Goal: Task Accomplishment & Management: Manage account settings

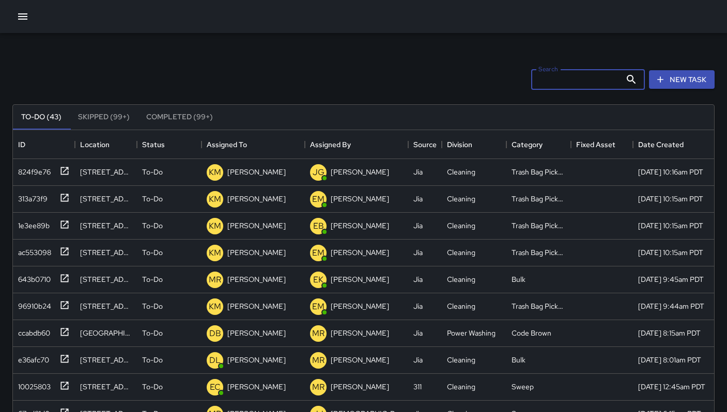
scroll to position [430, 693]
click at [657, 83] on icon "button" at bounding box center [660, 79] width 10 height 10
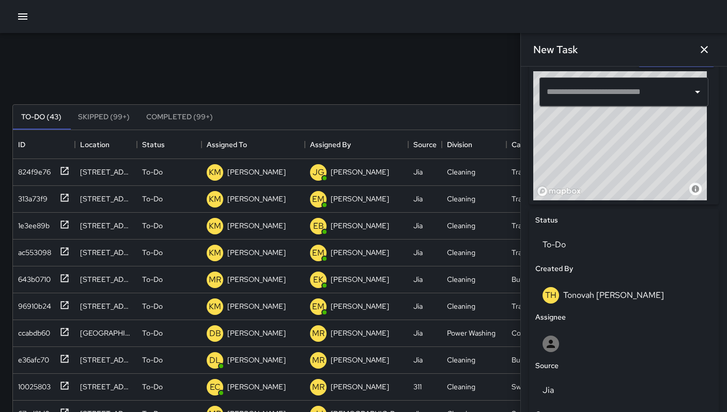
scroll to position [342, 0]
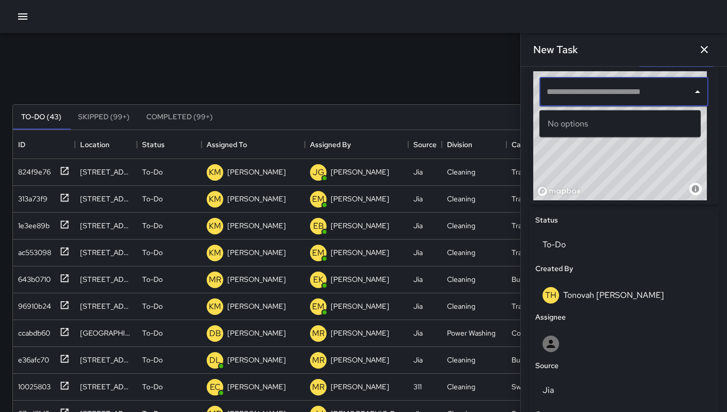
click at [545, 99] on input "text" at bounding box center [616, 92] width 144 height 20
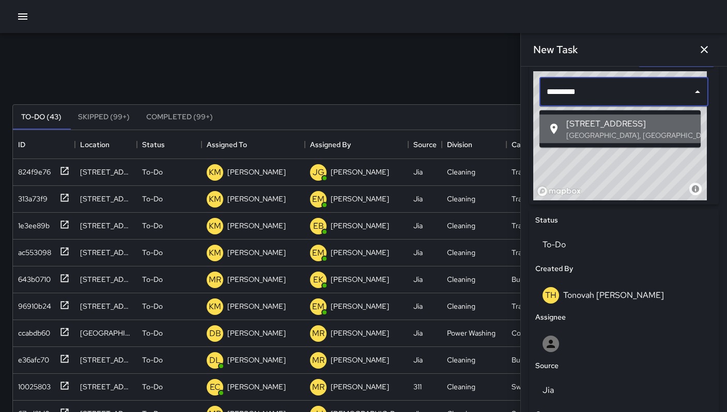
click at [593, 135] on p "[GEOGRAPHIC_DATA], [GEOGRAPHIC_DATA], [GEOGRAPHIC_DATA]" at bounding box center [629, 135] width 126 height 10
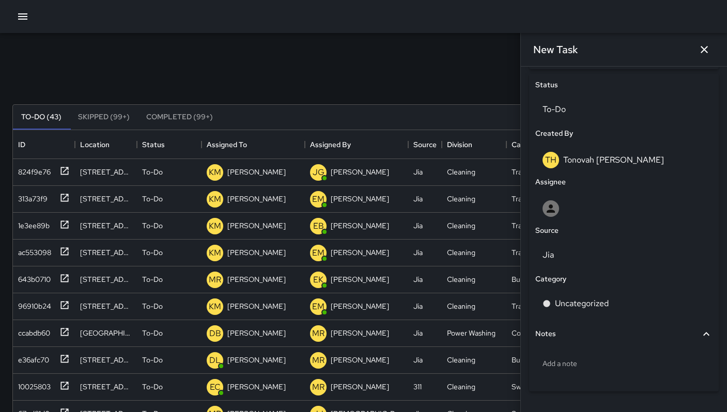
scroll to position [508, 0]
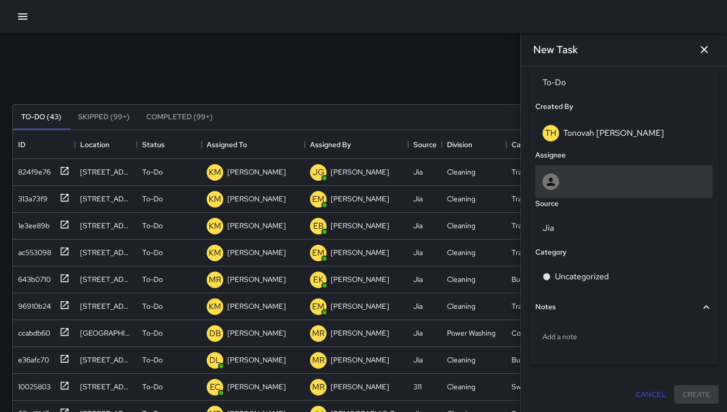
type input "**********"
click at [569, 187] on div at bounding box center [623, 182] width 163 height 17
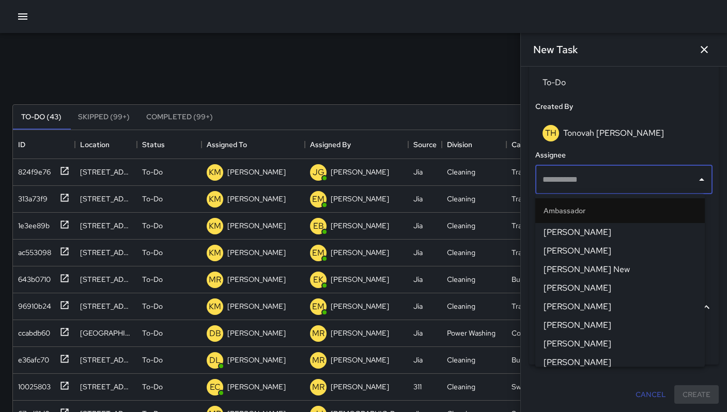
type input "*"
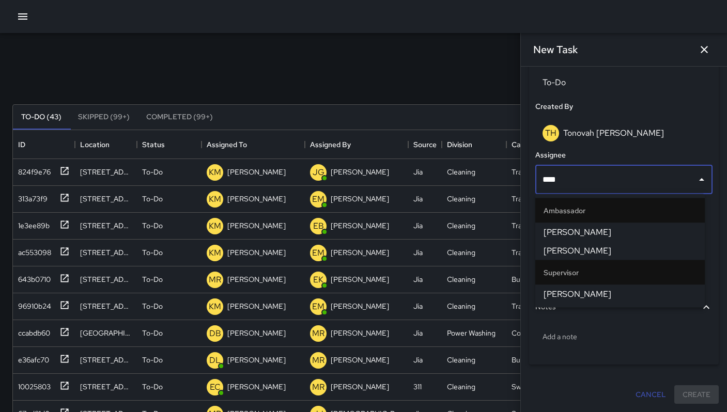
type input "*****"
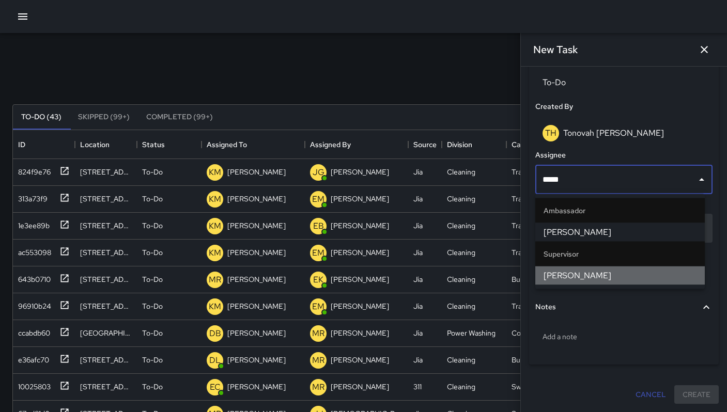
click at [572, 267] on li "[PERSON_NAME]" at bounding box center [619, 275] width 169 height 19
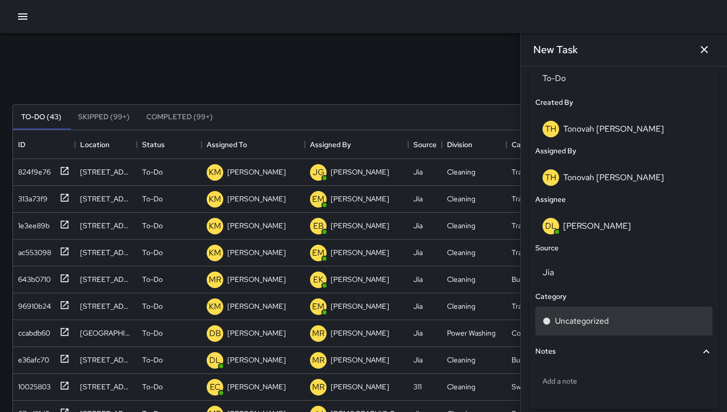
click at [568, 326] on p "Uncategorized" at bounding box center [582, 321] width 54 height 12
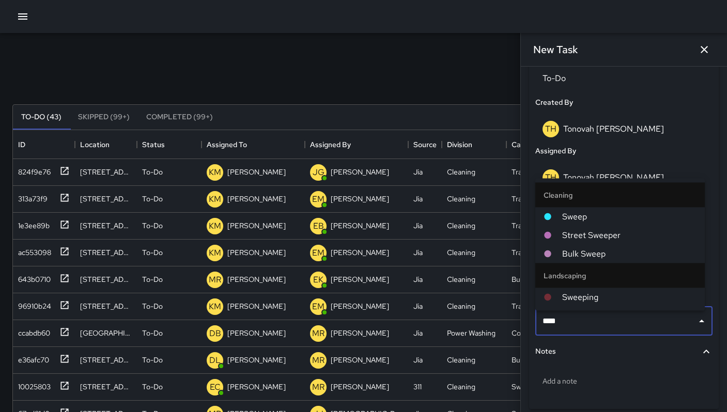
type input "*****"
click at [612, 213] on span "Sweep" at bounding box center [629, 217] width 134 height 12
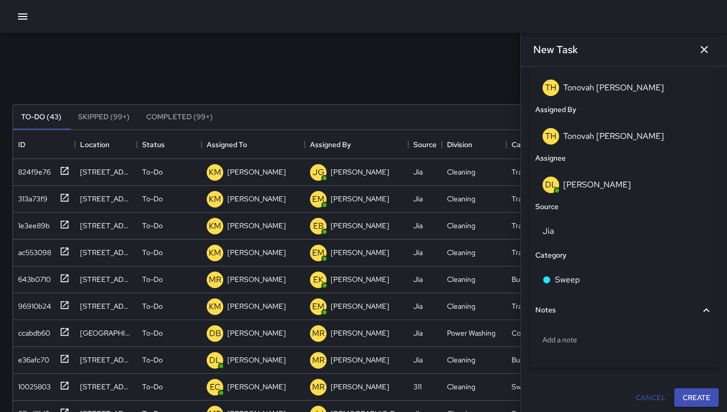
scroll to position [557, 0]
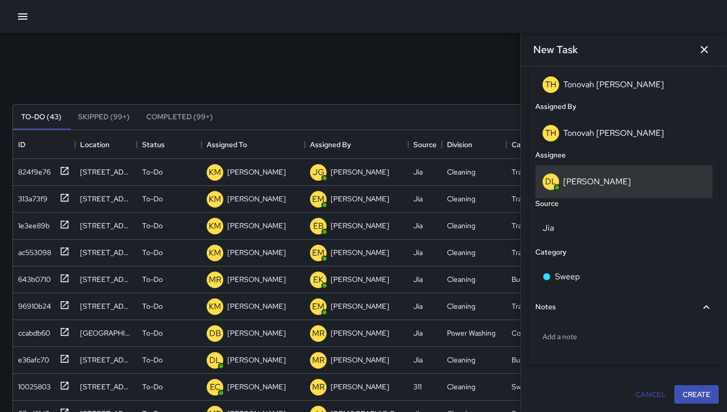
click at [571, 180] on p "[PERSON_NAME]" at bounding box center [597, 181] width 68 height 11
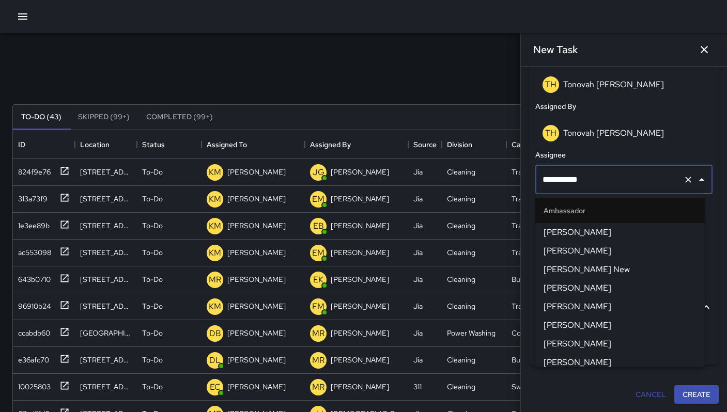
scroll to position [531, 0]
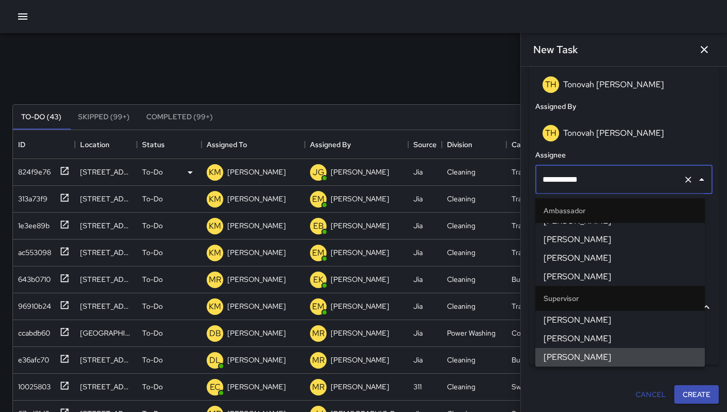
drag, startPoint x: 594, startPoint y: 177, endPoint x: 447, endPoint y: 163, distance: 147.8
click at [481, 172] on div "Search Search New Task To-Do (43) Skipped (99+) Completed (99+) ID Location Sta…" at bounding box center [363, 321] width 727 height 577
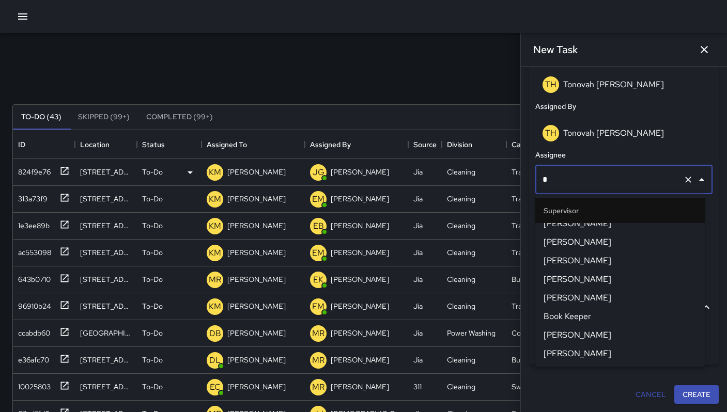
scroll to position [0, 0]
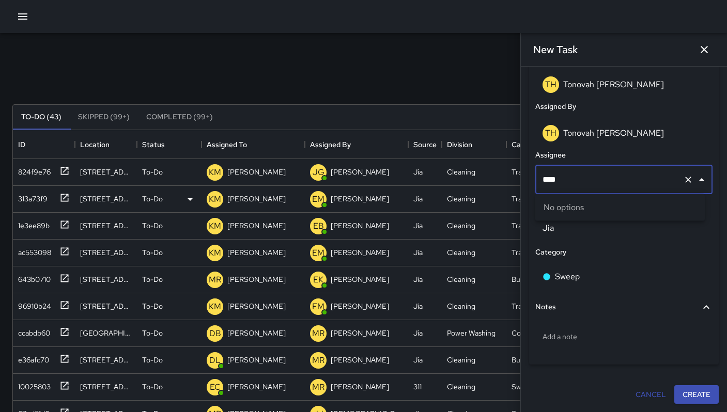
type input "***"
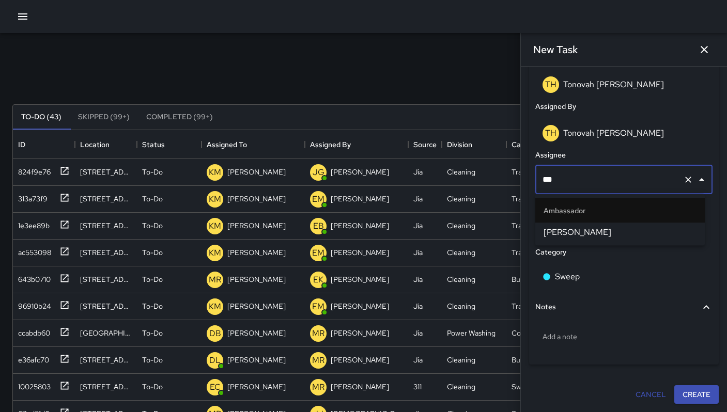
click at [563, 229] on span "[PERSON_NAME]" at bounding box center [619, 232] width 153 height 12
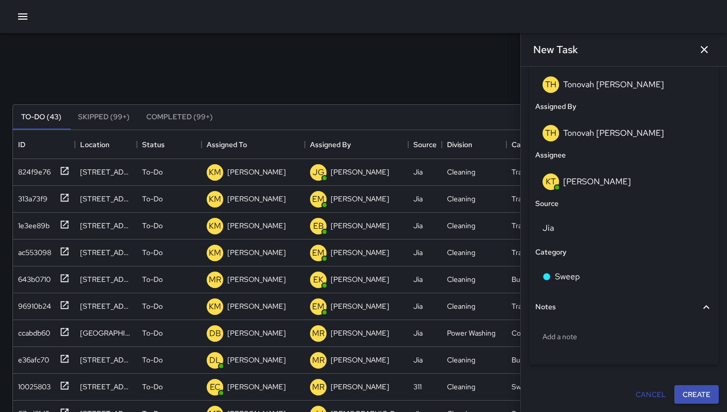
click at [686, 395] on button "Create" at bounding box center [696, 394] width 44 height 19
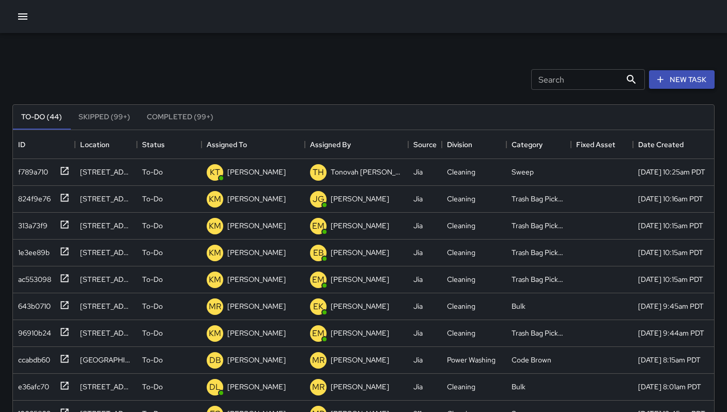
click at [690, 78] on button "New Task" at bounding box center [682, 79] width 66 height 19
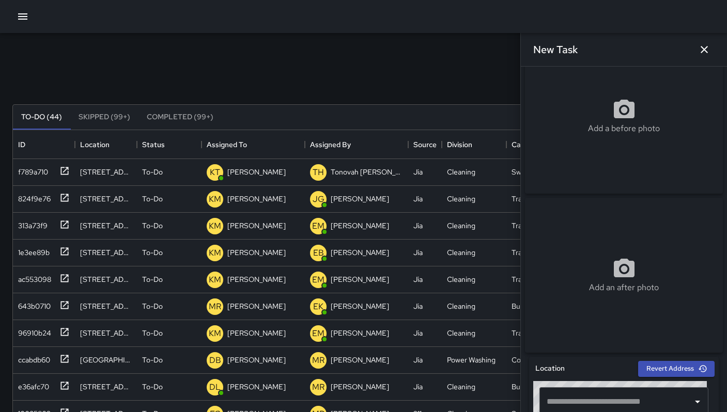
scroll to position [89, 0]
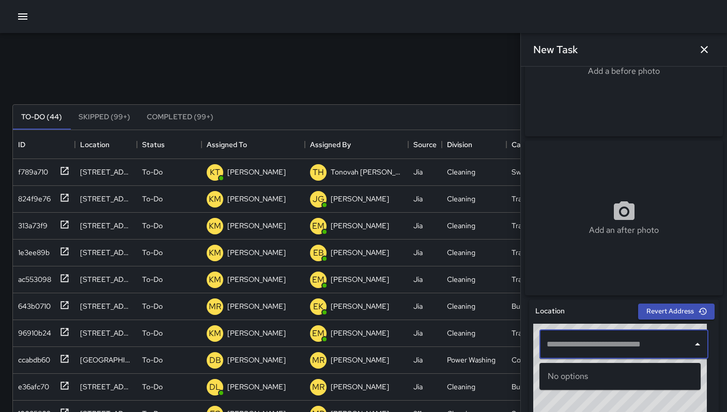
click at [573, 347] on input "text" at bounding box center [616, 345] width 144 height 20
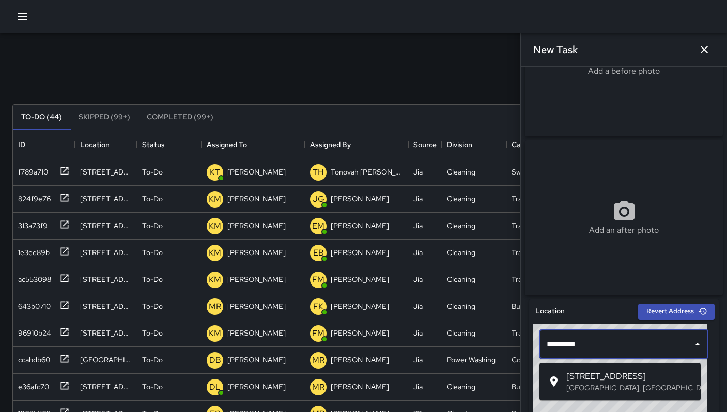
click at [612, 374] on span "[STREET_ADDRESS]" at bounding box center [629, 376] width 126 height 12
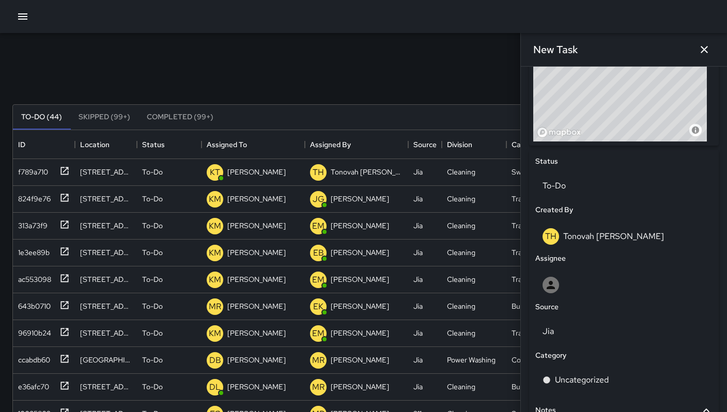
scroll to position [508, 0]
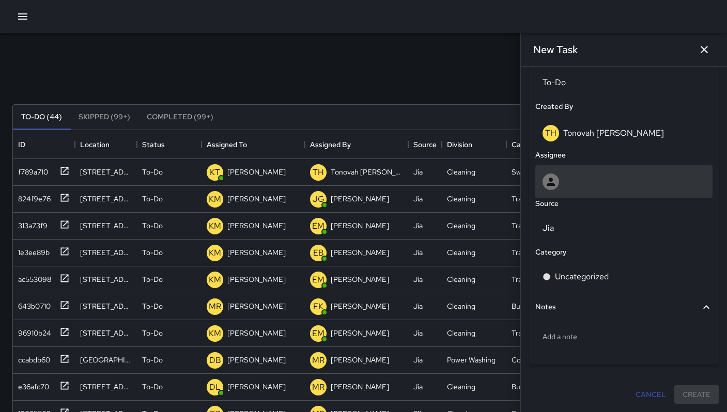
type input "**********"
click at [606, 176] on div at bounding box center [623, 182] width 163 height 17
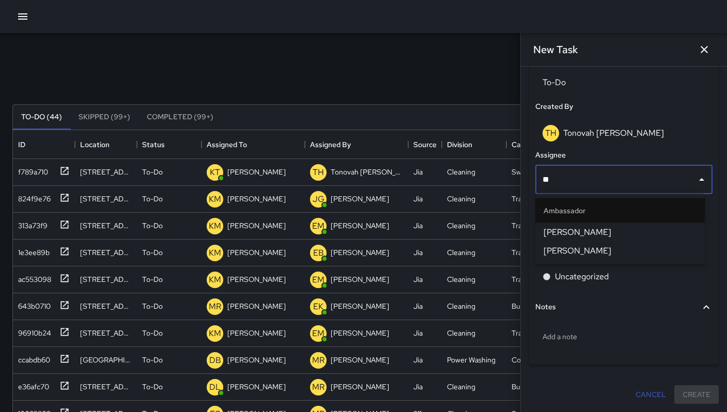
type input "***"
click at [595, 227] on span "[PERSON_NAME]" at bounding box center [619, 232] width 153 height 12
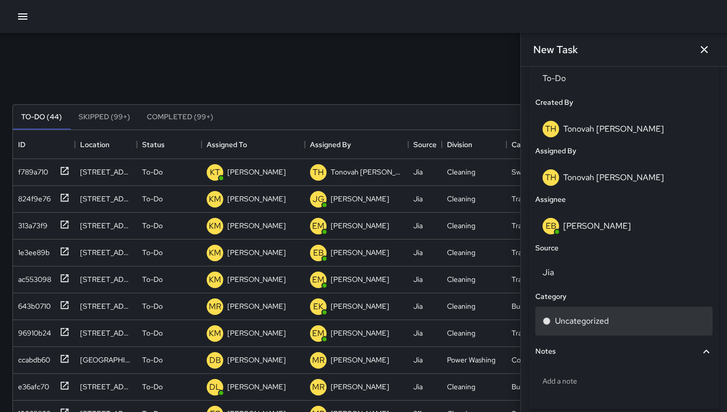
click at [585, 323] on p "Uncategorized" at bounding box center [582, 321] width 54 height 12
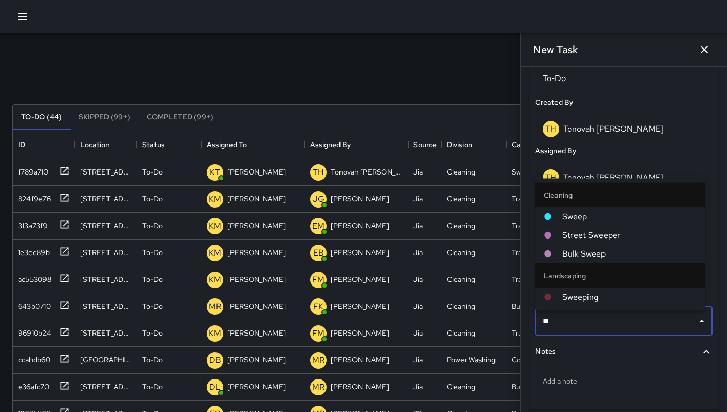
type input "***"
click at [591, 210] on li "Sweep" at bounding box center [619, 217] width 169 height 19
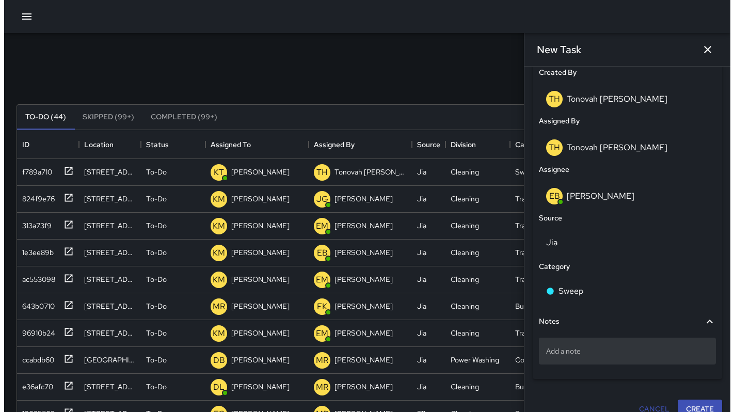
scroll to position [557, 0]
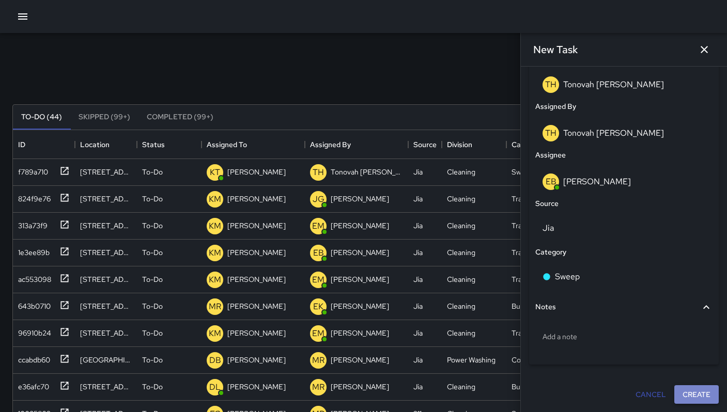
click at [690, 398] on button "Create" at bounding box center [696, 394] width 44 height 19
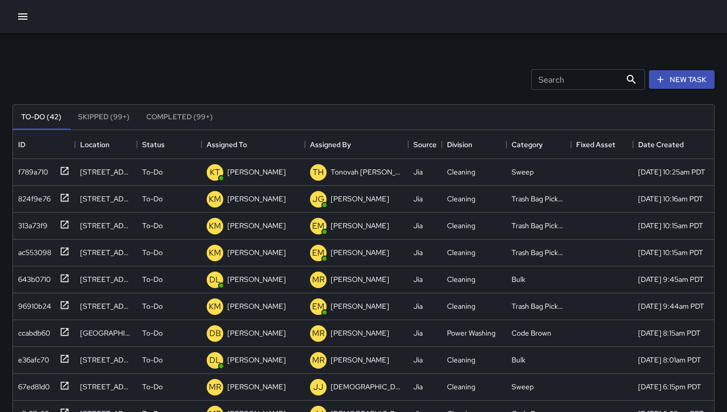
click at [24, 17] on icon "button" at bounding box center [23, 16] width 12 height 12
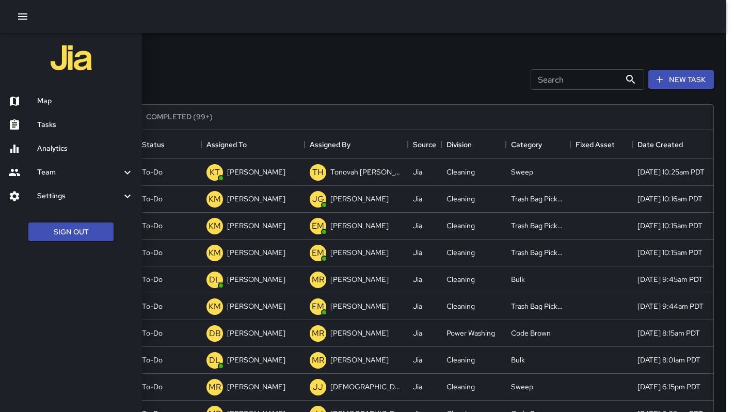
click at [30, 97] on div at bounding box center [22, 101] width 29 height 12
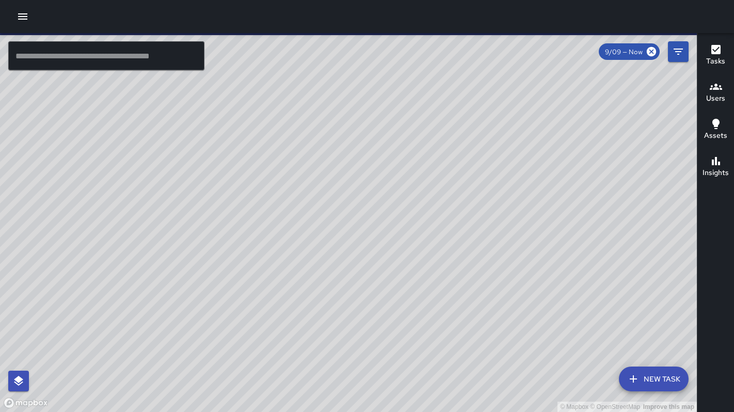
click at [712, 56] on h6 "Tasks" at bounding box center [715, 61] width 19 height 11
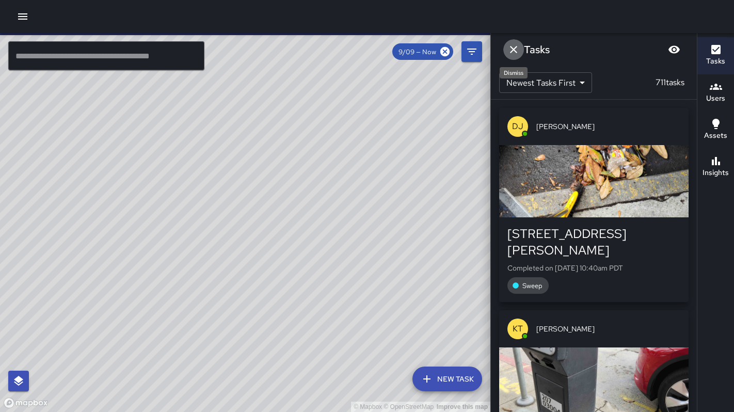
click at [508, 51] on icon "Dismiss" at bounding box center [514, 49] width 12 height 12
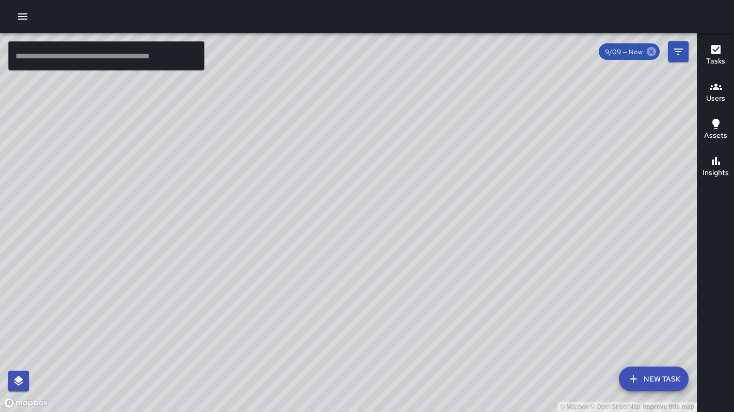
click at [652, 52] on icon at bounding box center [651, 51] width 9 height 9
click at [686, 55] on button "Filters" at bounding box center [678, 51] width 21 height 21
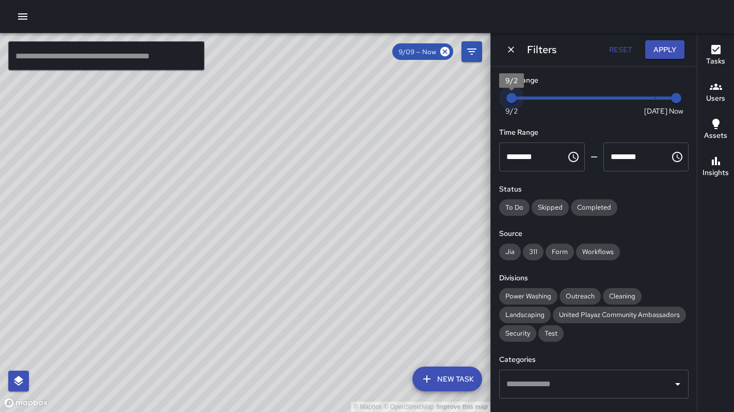
drag, startPoint x: 645, startPoint y: 96, endPoint x: 497, endPoint y: 104, distance: 148.9
click at [499, 104] on div "Date Range Now [DATE] [DATE] 10:40 am Time Range ******** ​ ******** ​ Status T…" at bounding box center [594, 239] width 206 height 345
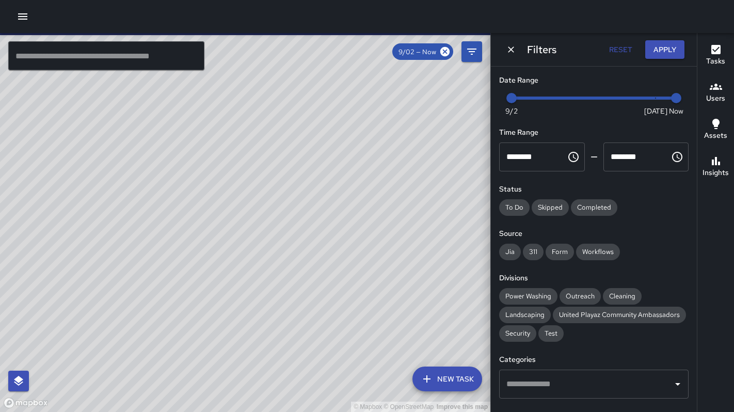
click at [528, 103] on span "Now [DATE] [DATE] 10:40 am" at bounding box center [594, 97] width 165 height 15
drag, startPoint x: 516, startPoint y: 101, endPoint x: 543, endPoint y: 101, distance: 26.9
click at [543, 101] on span "Now [DATE] [DATE] 10:40 am" at bounding box center [594, 97] width 165 height 15
drag, startPoint x: 543, startPoint y: 101, endPoint x: 561, endPoint y: 98, distance: 18.8
click at [569, 98] on span "9/5" at bounding box center [574, 98] width 10 height 10
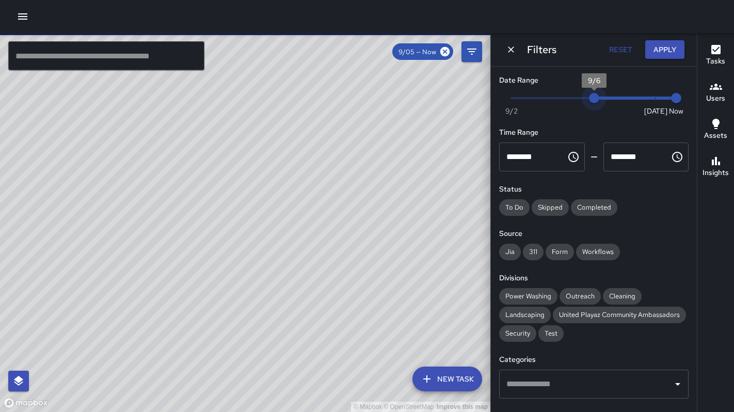
type input "*"
drag, startPoint x: 574, startPoint y: 98, endPoint x: 582, endPoint y: 98, distance: 8.3
click at [589, 98] on span "9/6" at bounding box center [594, 98] width 10 height 10
click at [656, 53] on button "Apply" at bounding box center [664, 49] width 39 height 19
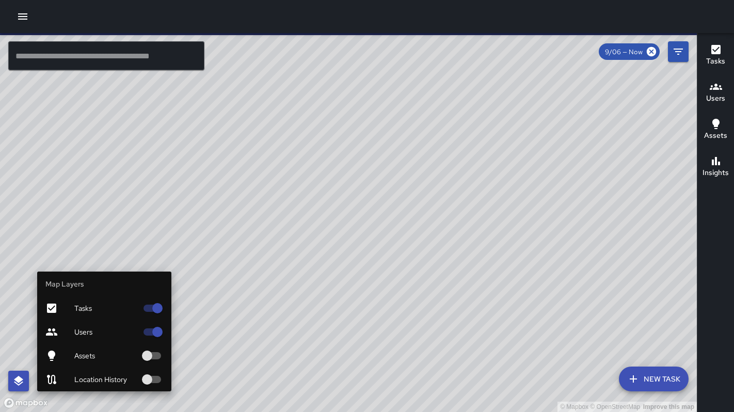
click at [25, 377] on button "button" at bounding box center [18, 381] width 21 height 21
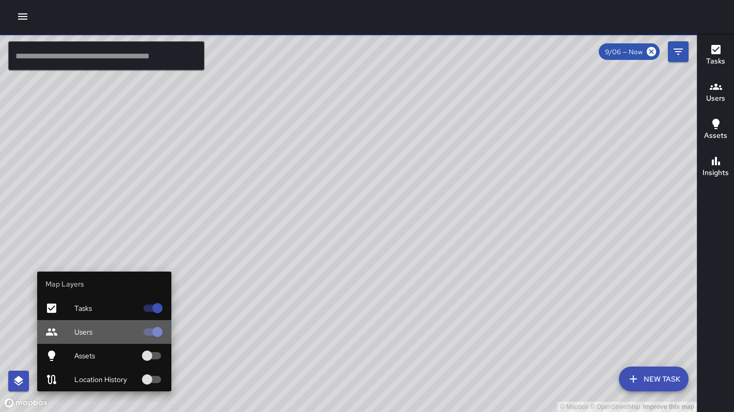
click at [96, 334] on span "Users" at bounding box center [105, 332] width 63 height 10
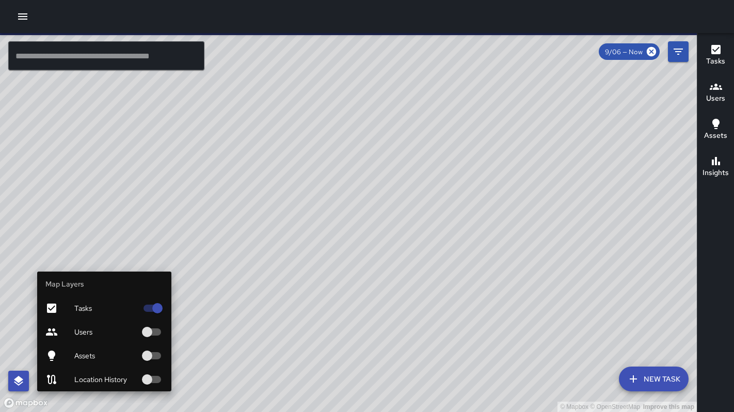
click at [22, 386] on icon "button" at bounding box center [18, 381] width 12 height 12
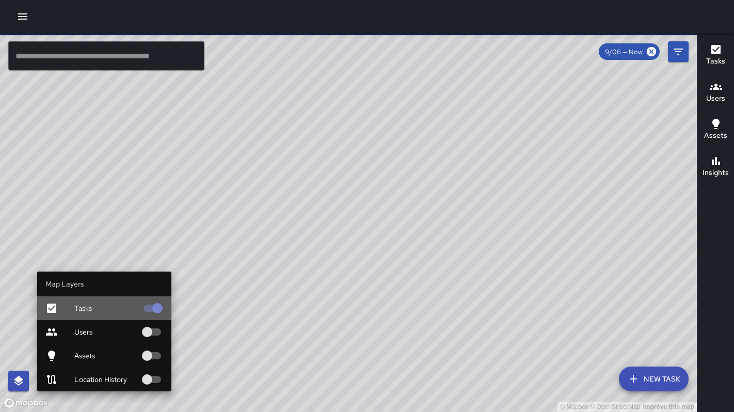
click at [113, 309] on span "Tasks" at bounding box center [105, 308] width 63 height 10
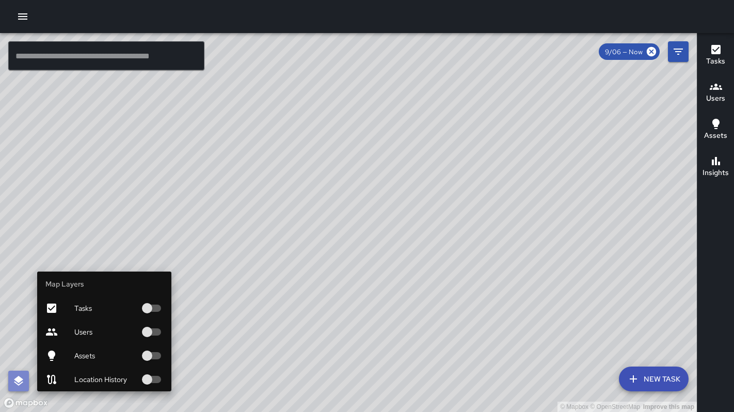
click at [21, 374] on button "button" at bounding box center [18, 381] width 21 height 21
click at [97, 305] on span "Tasks" at bounding box center [105, 308] width 63 height 10
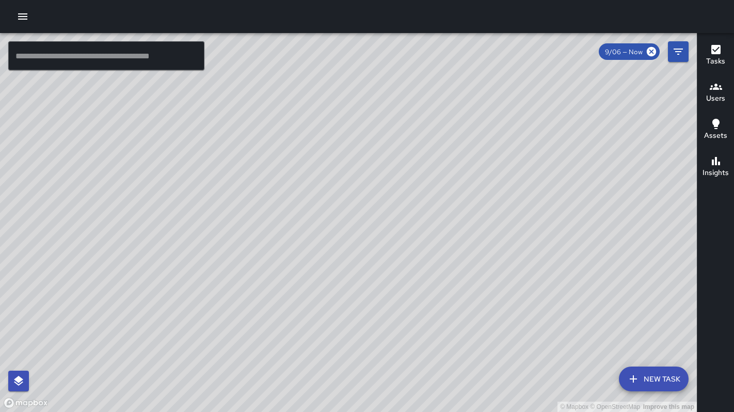
click at [35, 62] on input "text" at bounding box center [106, 55] width 196 height 29
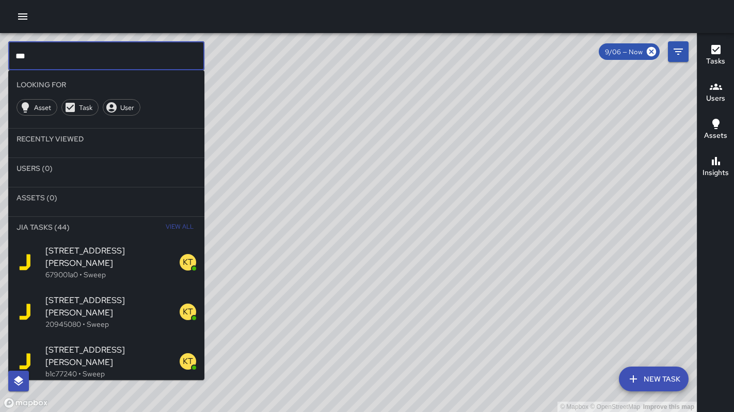
drag, startPoint x: 40, startPoint y: 59, endPoint x: -4, endPoint y: 56, distance: 43.5
click at [0, 56] on html "© Mapbox © OpenStreetMap Improve this map *** ​ Looking For Asset Task User Rec…" at bounding box center [367, 206] width 734 height 412
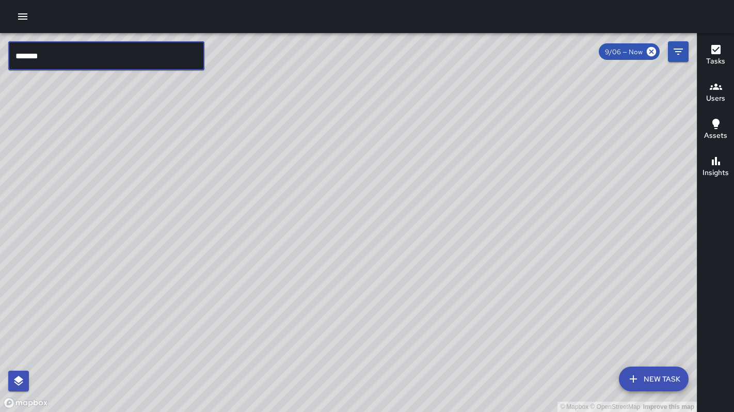
click at [89, 59] on input "*******" at bounding box center [106, 55] width 196 height 29
type input "*******"
drag, startPoint x: 238, startPoint y: 288, endPoint x: 170, endPoint y: 159, distance: 145.5
click at [170, 160] on div "© Mapbox © OpenStreetMap Improve this map" at bounding box center [348, 222] width 697 height 379
drag, startPoint x: 400, startPoint y: 224, endPoint x: 265, endPoint y: 336, distance: 175.7
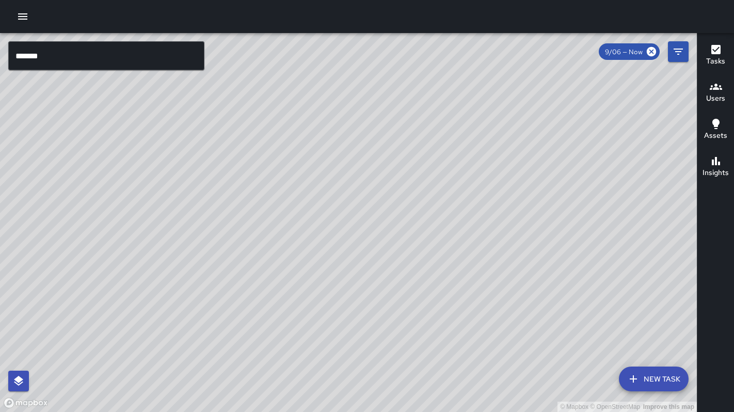
click at [267, 334] on div "© Mapbox © OpenStreetMap Improve this map DS [PERSON_NAME] [STREET_ADDRESS][PER…" at bounding box center [348, 222] width 697 height 379
drag, startPoint x: 327, startPoint y: 261, endPoint x: 206, endPoint y: 306, distance: 129.9
click at [211, 305] on div "© Mapbox © OpenStreetMap Improve this map" at bounding box center [348, 222] width 697 height 379
drag, startPoint x: 276, startPoint y: 212, endPoint x: 77, endPoint y: 254, distance: 203.6
click at [28, 211] on div "© Mapbox © OpenStreetMap Improve this map" at bounding box center [348, 222] width 697 height 379
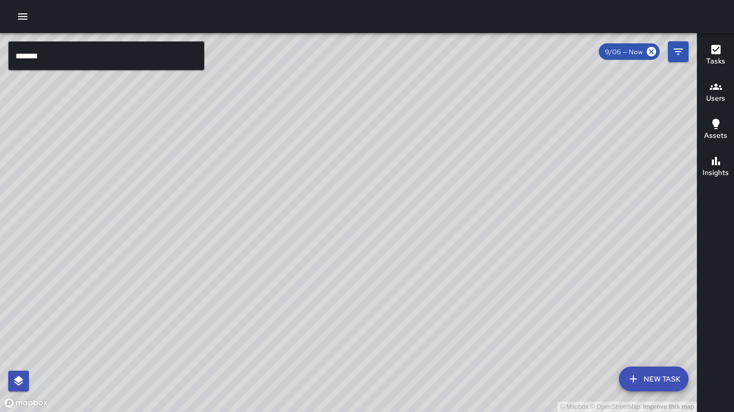
drag, startPoint x: 105, startPoint y: 265, endPoint x: 73, endPoint y: 172, distance: 98.8
click at [67, 167] on div "© Mapbox © OpenStreetMap Improve this map" at bounding box center [348, 222] width 697 height 379
drag, startPoint x: 121, startPoint y: 215, endPoint x: 109, endPoint y: 162, distance: 54.5
click at [109, 162] on div "© Mapbox © OpenStreetMap Improve this map" at bounding box center [348, 222] width 697 height 379
drag, startPoint x: 159, startPoint y: 227, endPoint x: 88, endPoint y: 176, distance: 86.6
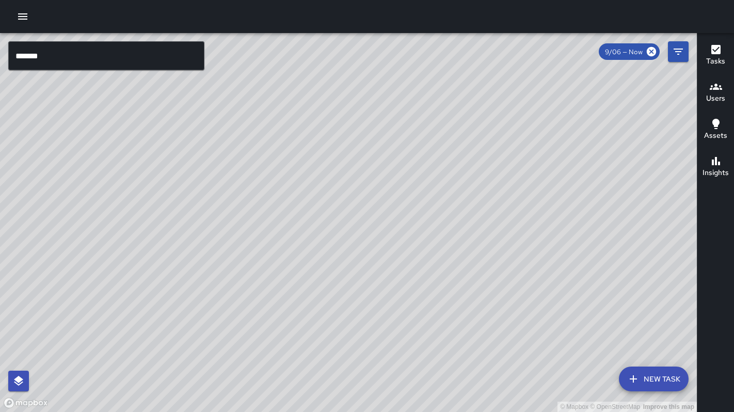
click at [88, 176] on div "© Mapbox © OpenStreetMap Improve this map" at bounding box center [348, 222] width 697 height 379
drag, startPoint x: 207, startPoint y: 218, endPoint x: 150, endPoint y: 191, distance: 63.5
click at [150, 191] on div "© Mapbox © OpenStreetMap Improve this map" at bounding box center [348, 222] width 697 height 379
drag, startPoint x: 239, startPoint y: 333, endPoint x: 240, endPoint y: 326, distance: 7.3
click at [240, 326] on div "© Mapbox © OpenStreetMap Improve this map" at bounding box center [348, 222] width 697 height 379
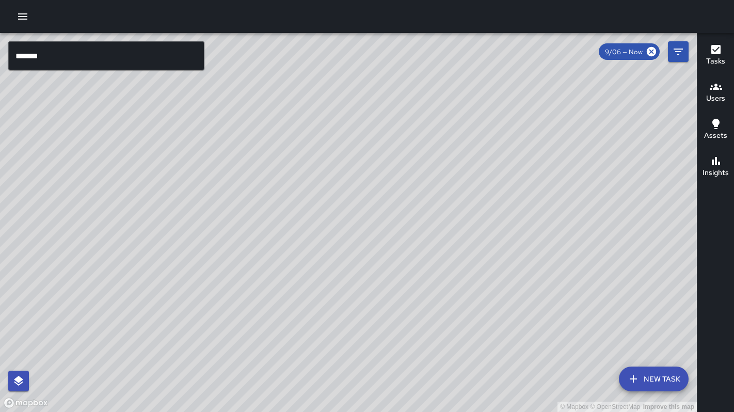
drag, startPoint x: 246, startPoint y: 328, endPoint x: 235, endPoint y: 307, distance: 23.8
click at [235, 307] on div "© Mapbox © OpenStreetMap Improve this map" at bounding box center [348, 222] width 697 height 379
drag, startPoint x: 358, startPoint y: 322, endPoint x: 284, endPoint y: 218, distance: 127.6
click at [282, 216] on div "© Mapbox © OpenStreetMap Improve this map" at bounding box center [348, 222] width 697 height 379
drag, startPoint x: 351, startPoint y: 227, endPoint x: 297, endPoint y: 148, distance: 95.5
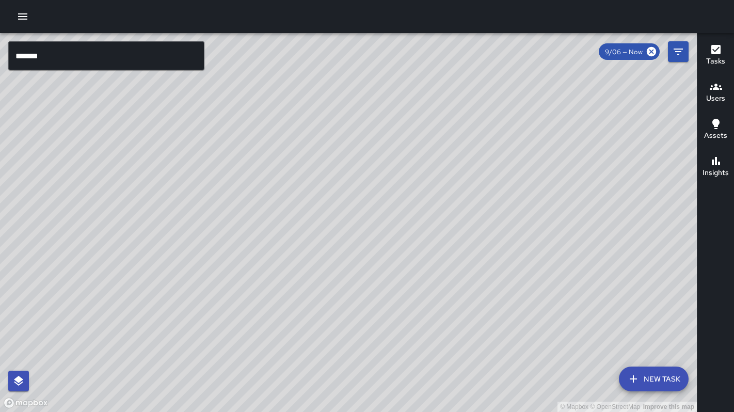
click at [297, 148] on div "© Mapbox © OpenStreetMap Improve this map" at bounding box center [348, 222] width 697 height 379
drag, startPoint x: 333, startPoint y: 180, endPoint x: 296, endPoint y: 132, distance: 60.0
click at [297, 134] on div "© Mapbox © OpenStreetMap Improve this map" at bounding box center [348, 222] width 697 height 379
drag, startPoint x: 321, startPoint y: 178, endPoint x: 318, endPoint y: 166, distance: 11.9
click at [318, 166] on div "© Mapbox © OpenStreetMap Improve this map" at bounding box center [348, 222] width 697 height 379
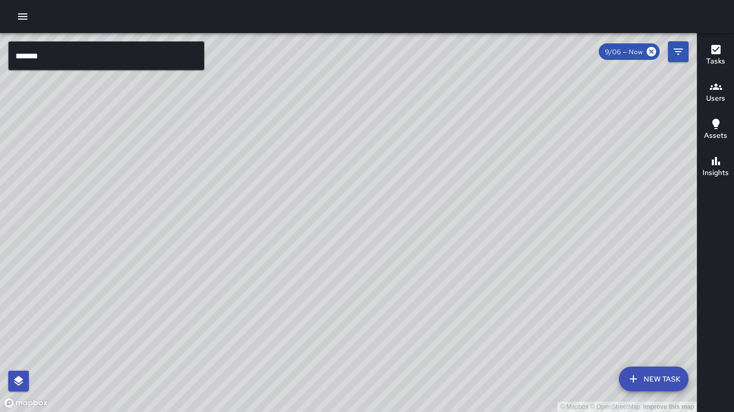
drag, startPoint x: 268, startPoint y: 193, endPoint x: 376, endPoint y: 258, distance: 126.7
click at [377, 259] on div "© Mapbox © OpenStreetMap Improve this map" at bounding box center [348, 222] width 697 height 379
drag, startPoint x: 246, startPoint y: 209, endPoint x: 353, endPoint y: 255, distance: 116.1
click at [359, 254] on div "© Mapbox © OpenStreetMap Improve this map" at bounding box center [348, 222] width 697 height 379
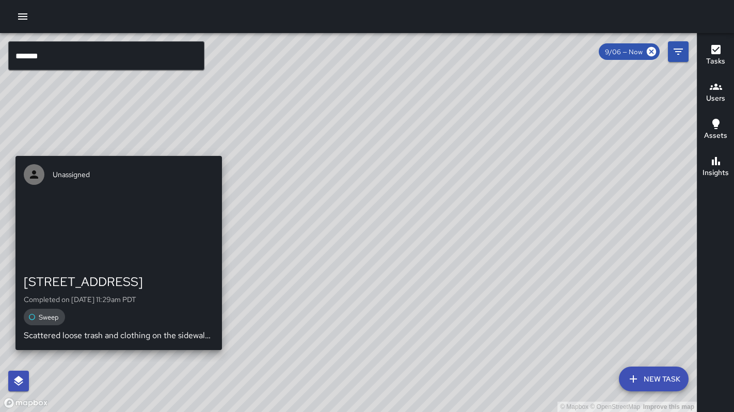
click at [112, 356] on div "© Mapbox © OpenStreetMap Improve this map Unassigned [STREET_ADDRESS] Completed…" at bounding box center [348, 222] width 697 height 379
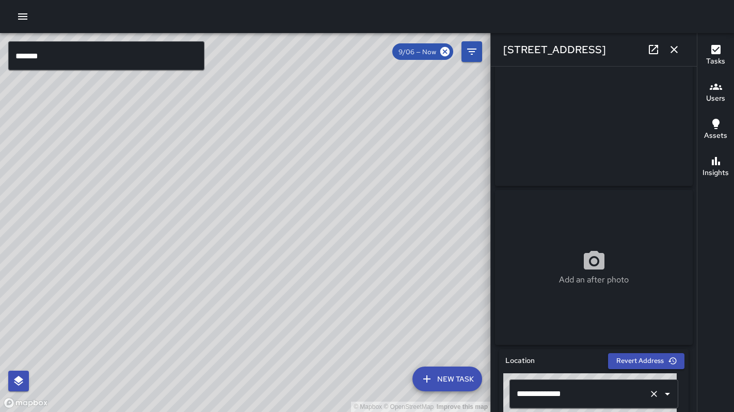
scroll to position [178, 0]
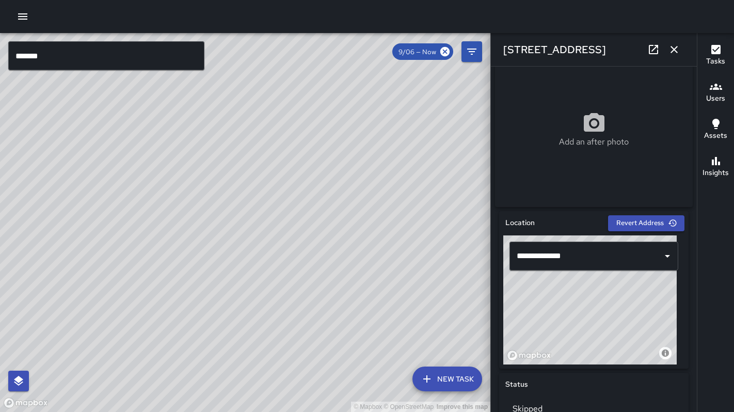
drag, startPoint x: 277, startPoint y: 180, endPoint x: 151, endPoint y: 290, distance: 167.6
click at [148, 302] on div "© Mapbox © OpenStreetMap Improve this map" at bounding box center [245, 222] width 491 height 379
drag, startPoint x: 124, startPoint y: 276, endPoint x: 269, endPoint y: 371, distance: 172.6
click at [267, 371] on div "© Mapbox © OpenStreetMap Improve this map" at bounding box center [245, 222] width 491 height 379
drag, startPoint x: 171, startPoint y: 311, endPoint x: 256, endPoint y: 345, distance: 91.3
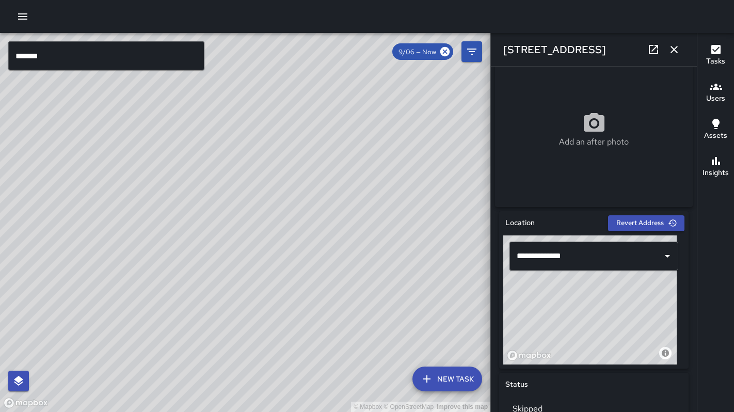
click at [264, 352] on div "© Mapbox © OpenStreetMap Improve this map" at bounding box center [245, 222] width 491 height 379
drag, startPoint x: 185, startPoint y: 321, endPoint x: 211, endPoint y: 334, distance: 28.9
click at [211, 334] on div "© Mapbox © OpenStreetMap Improve this map" at bounding box center [245, 222] width 491 height 379
drag, startPoint x: 276, startPoint y: 299, endPoint x: 156, endPoint y: 367, distance: 137.4
click at [156, 368] on div "© Mapbox © OpenStreetMap Improve this map" at bounding box center [245, 222] width 491 height 379
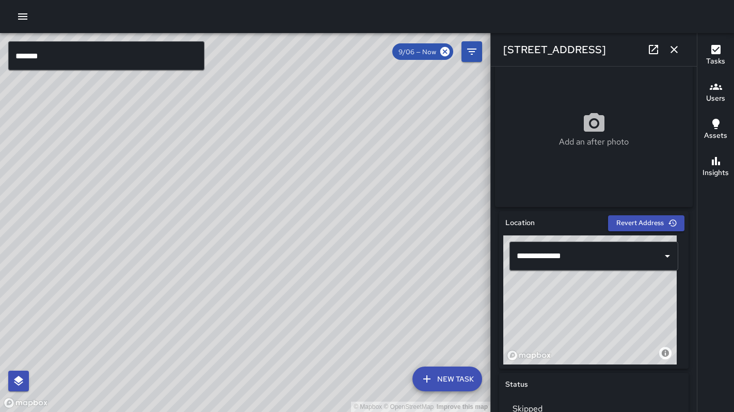
drag, startPoint x: 231, startPoint y: 300, endPoint x: 99, endPoint y: 358, distance: 144.3
click at [71, 392] on div "© Mapbox © OpenStreetMap Improve this map" at bounding box center [245, 222] width 491 height 379
drag, startPoint x: 163, startPoint y: 303, endPoint x: -24, endPoint y: 341, distance: 191.3
click at [0, 341] on html "© Mapbox © OpenStreetMap Improve this map ******* ​ New Task 9/06 — Now Map Lay…" at bounding box center [367, 206] width 734 height 412
drag, startPoint x: 67, startPoint y: 312, endPoint x: 20, endPoint y: 228, distance: 96.2
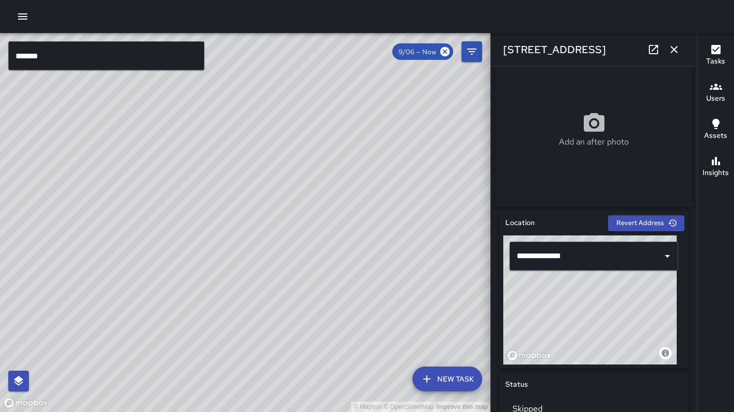
click at [0, 203] on html "© Mapbox © OpenStreetMap Improve this map ******* ​ New Task 9/06 — Now Map Lay…" at bounding box center [367, 206] width 734 height 412
drag, startPoint x: 80, startPoint y: 266, endPoint x: 25, endPoint y: 264, distance: 55.3
click at [23, 265] on div "© Mapbox © OpenStreetMap Improve this map" at bounding box center [245, 222] width 491 height 379
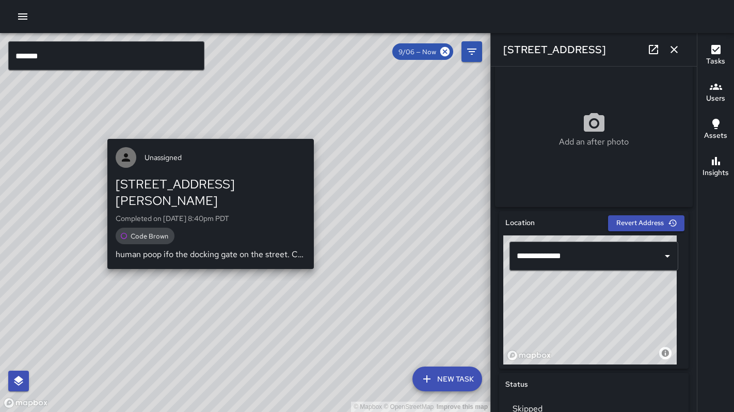
click at [206, 132] on div "© Mapbox © OpenStreetMap Improve this map Unassigned [STREET_ADDRESS][PERSON_NA…" at bounding box center [245, 222] width 491 height 379
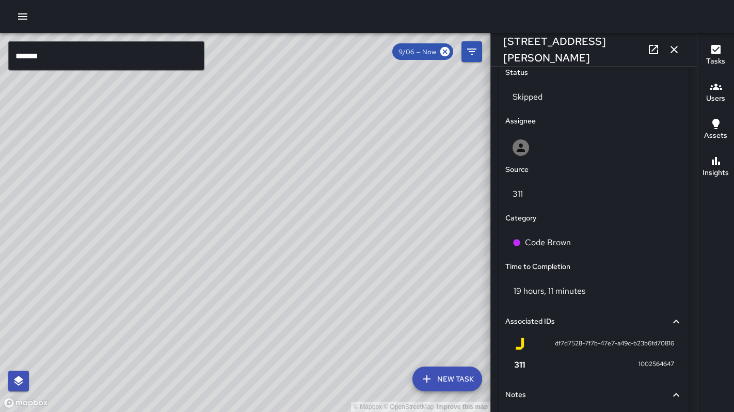
scroll to position [414, 0]
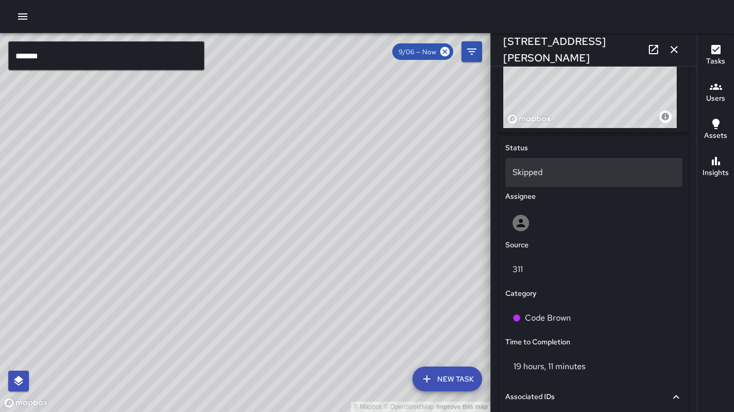
click at [525, 185] on div "Skipped" at bounding box center [594, 172] width 177 height 29
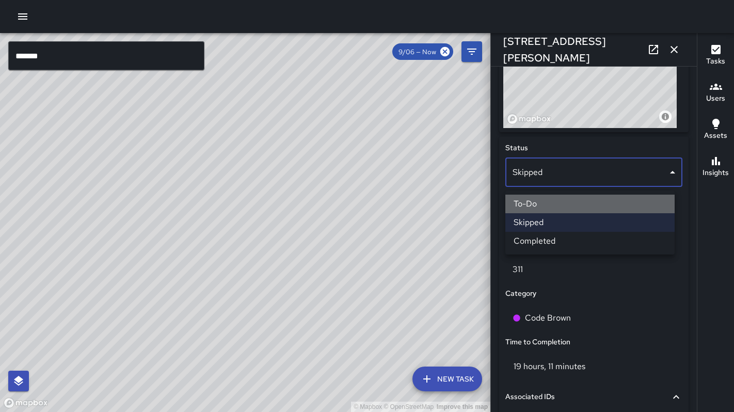
click at [532, 206] on li "To-Do" at bounding box center [590, 204] width 169 height 19
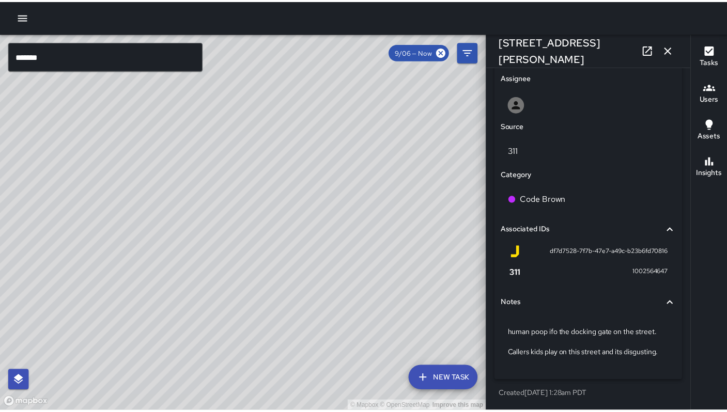
scroll to position [440, 0]
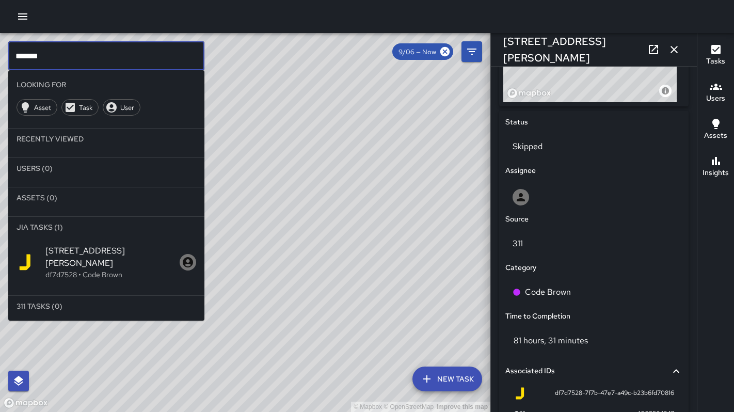
click at [43, 52] on input "*******" at bounding box center [106, 55] width 196 height 29
drag, startPoint x: 8, startPoint y: 57, endPoint x: -19, endPoint y: 57, distance: 27.4
click at [0, 57] on html "© Mapbox © OpenStreetMap Improve this map ******* ​ Looking For Asset Task User…" at bounding box center [367, 206] width 734 height 412
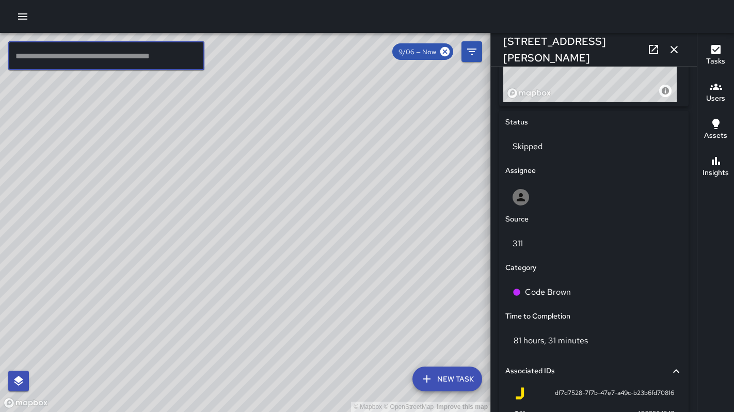
click at [669, 50] on icon "button" at bounding box center [674, 49] width 12 height 12
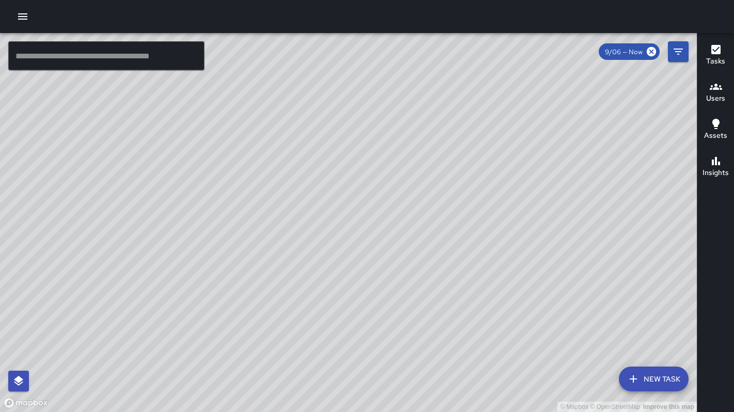
drag, startPoint x: 404, startPoint y: 228, endPoint x: 473, endPoint y: 211, distance: 70.4
click at [474, 208] on div "© Mapbox © OpenStreetMap Improve this map" at bounding box center [348, 222] width 697 height 379
drag, startPoint x: 437, startPoint y: 225, endPoint x: 484, endPoint y: 287, distance: 78.1
click at [492, 292] on div "© Mapbox © OpenStreetMap Improve this map" at bounding box center [348, 222] width 697 height 379
drag, startPoint x: 403, startPoint y: 316, endPoint x: 406, endPoint y: 327, distance: 11.7
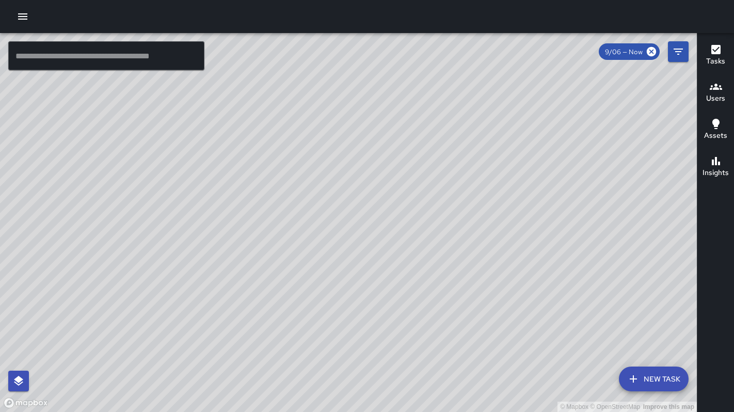
click at [406, 327] on div "© Mapbox © OpenStreetMap Improve this map" at bounding box center [348, 222] width 697 height 379
drag, startPoint x: 352, startPoint y: 258, endPoint x: 406, endPoint y: 324, distance: 85.5
click at [405, 329] on div "© Mapbox © OpenStreetMap Improve this map" at bounding box center [348, 222] width 697 height 379
drag, startPoint x: 352, startPoint y: 272, endPoint x: 401, endPoint y: 317, distance: 66.5
click at [401, 320] on div "© Mapbox © OpenStreetMap Improve this map" at bounding box center [348, 222] width 697 height 379
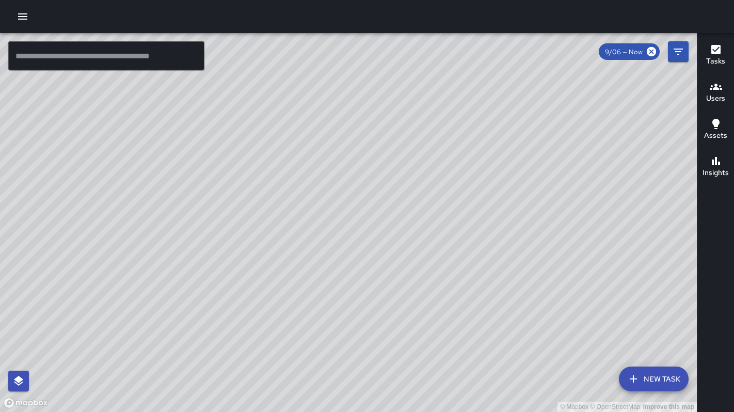
drag, startPoint x: 375, startPoint y: 260, endPoint x: 415, endPoint y: 320, distance: 72.2
click at [415, 320] on div "© Mapbox © OpenStreetMap Improve this map" at bounding box center [348, 222] width 697 height 379
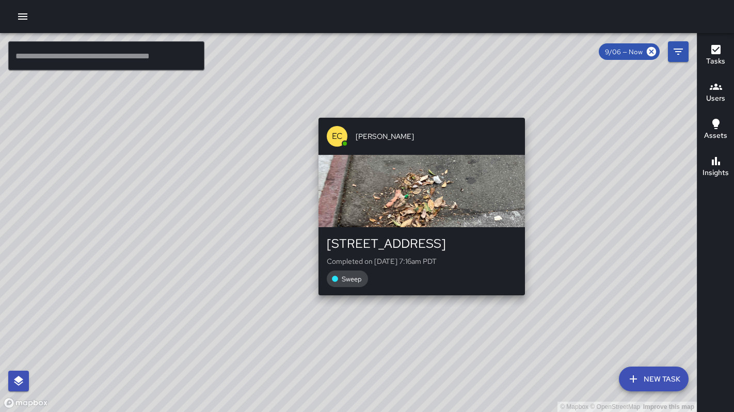
drag, startPoint x: 405, startPoint y: 255, endPoint x: 416, endPoint y: 301, distance: 47.7
click at [416, 301] on div "© Mapbox © OpenStreetMap Improve this map EC [PERSON_NAME][GEOGRAPHIC_DATA][STR…" at bounding box center [348, 222] width 697 height 379
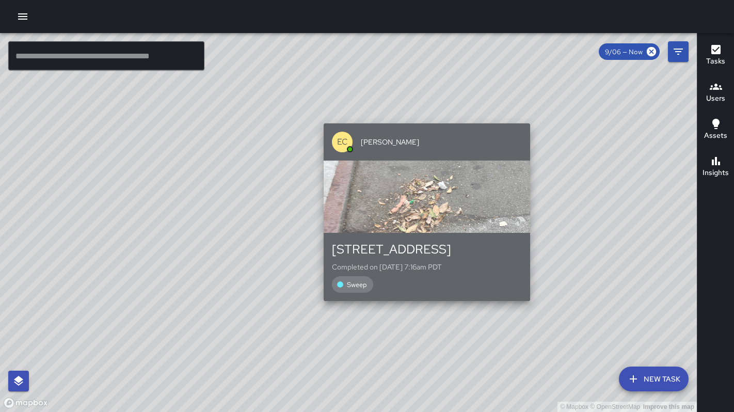
drag, startPoint x: 329, startPoint y: 268, endPoint x: 335, endPoint y: 275, distance: 8.8
click at [335, 275] on div "[STREET_ADDRESS] Completed on [DATE] 7:16am PDT Sweep" at bounding box center [427, 267] width 190 height 52
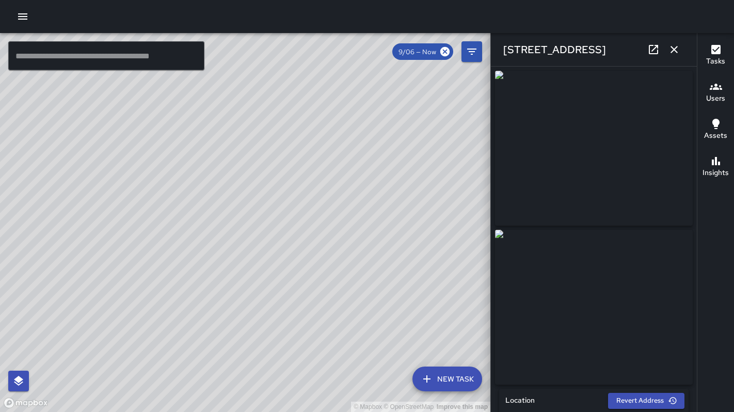
click at [674, 48] on icon "button" at bounding box center [674, 49] width 12 height 12
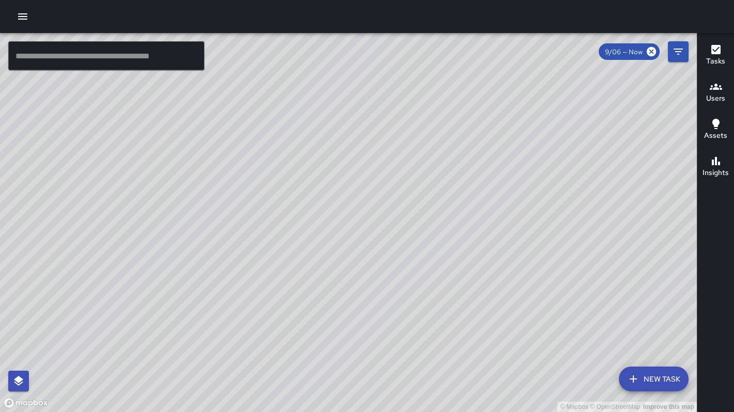
drag, startPoint x: 159, startPoint y: 210, endPoint x: 352, endPoint y: 250, distance: 197.3
click at [350, 247] on div "© Mapbox © OpenStreetMap Improve this map" at bounding box center [348, 222] width 697 height 379
drag, startPoint x: 311, startPoint y: 238, endPoint x: 348, endPoint y: 265, distance: 45.4
click at [348, 265] on div "© Mapbox © OpenStreetMap Improve this map" at bounding box center [348, 222] width 697 height 379
click at [26, 23] on button "button" at bounding box center [22, 16] width 21 height 21
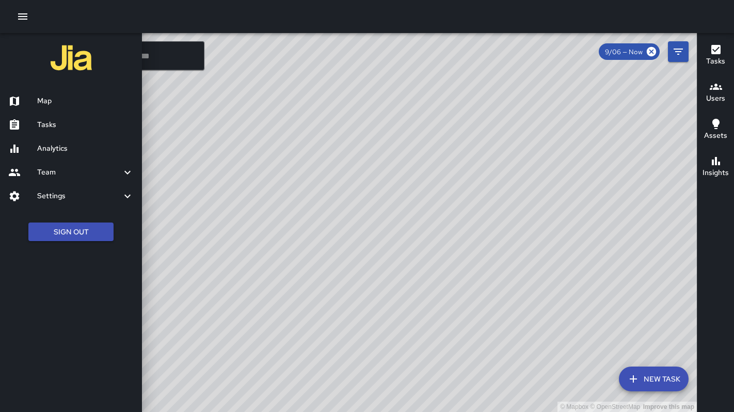
click at [59, 172] on h6 "Team" at bounding box center [79, 172] width 84 height 11
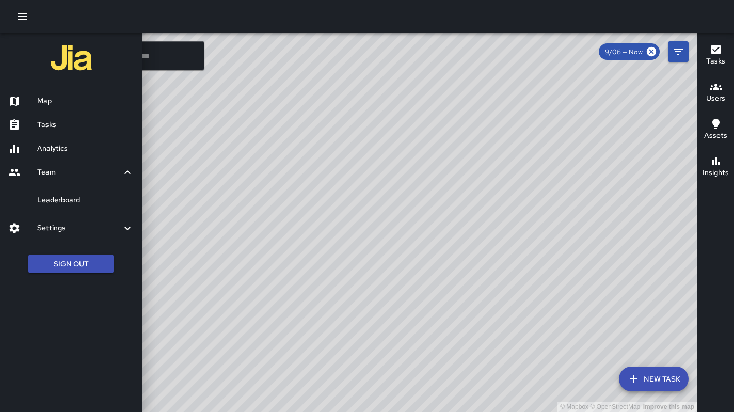
click at [61, 150] on h6 "Analytics" at bounding box center [85, 148] width 97 height 11
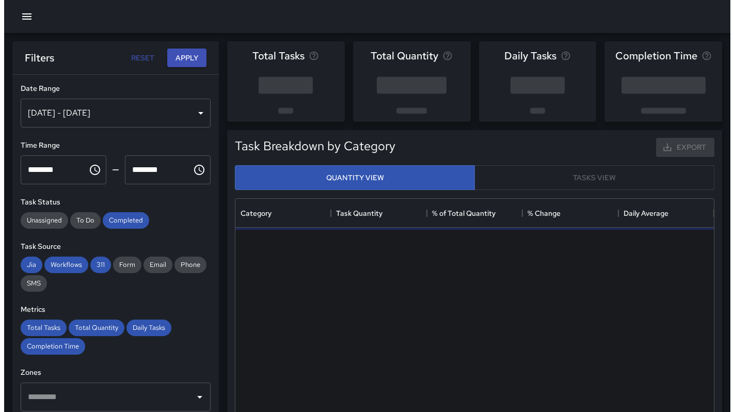
scroll to position [301, 471]
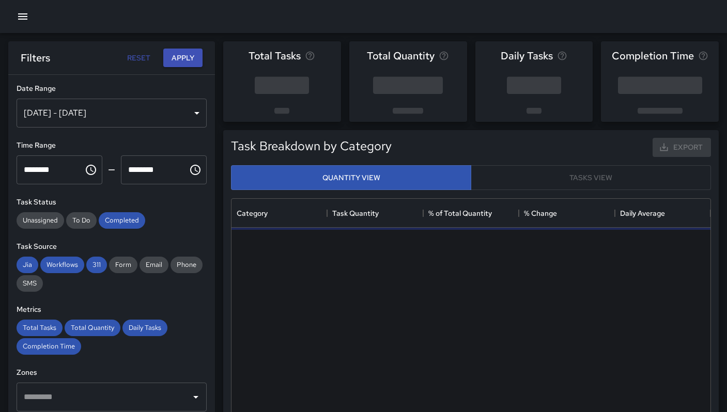
click at [18, 15] on icon "button" at bounding box center [23, 16] width 12 height 12
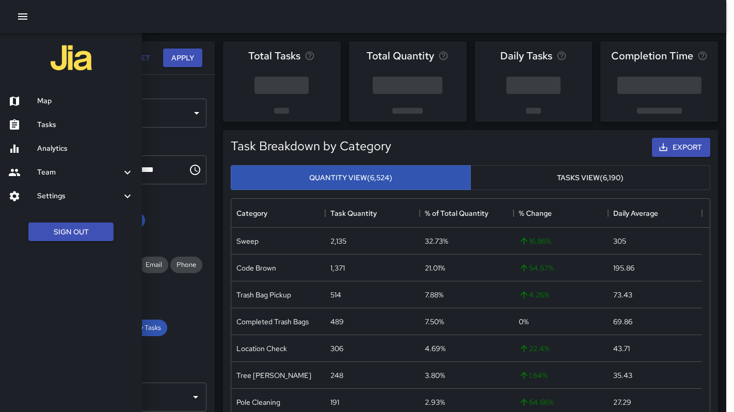
click at [49, 175] on h6 "Team" at bounding box center [79, 172] width 84 height 11
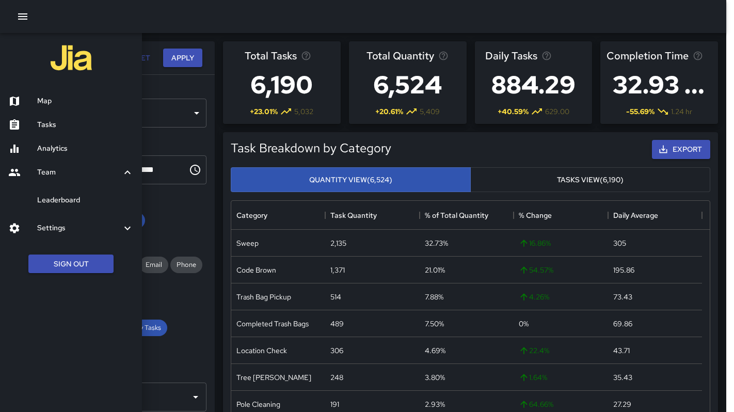
click at [55, 201] on h6 "Leaderboard" at bounding box center [85, 200] width 97 height 11
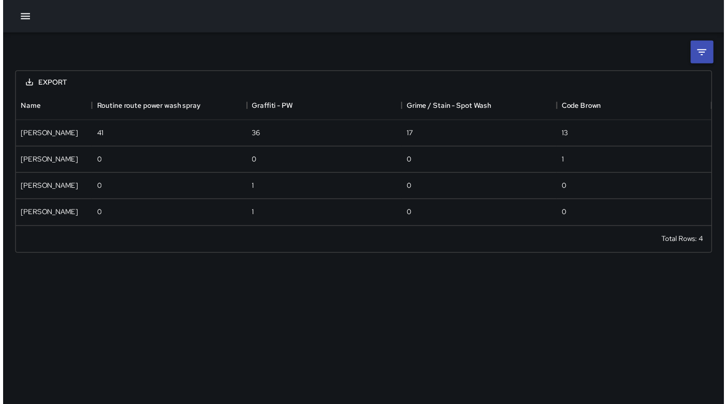
scroll to position [129, 701]
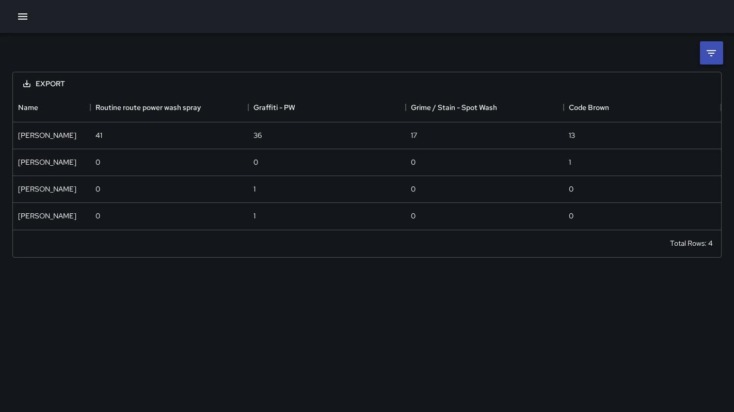
click at [713, 56] on icon at bounding box center [711, 53] width 12 height 12
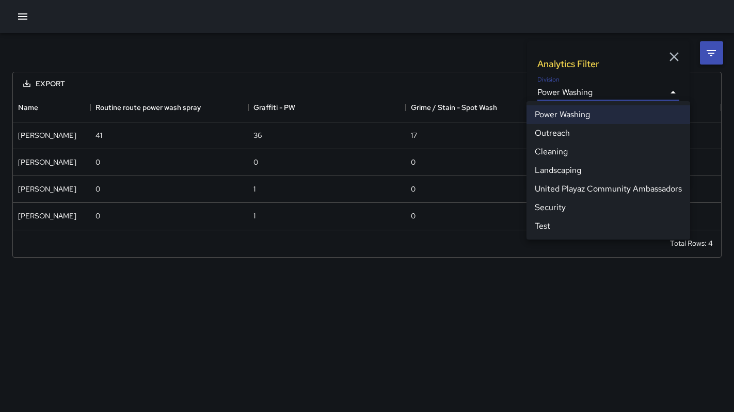
click at [626, 89] on body "**********" at bounding box center [367, 206] width 734 height 412
click at [578, 151] on li "Cleaning" at bounding box center [609, 152] width 164 height 19
type input "**********"
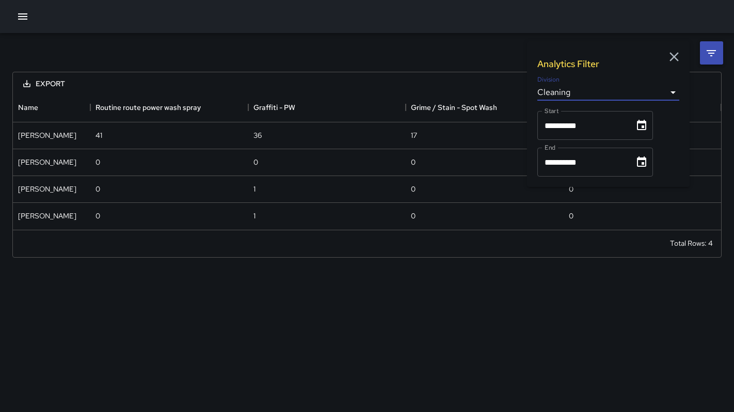
click at [467, 62] on div "**********" at bounding box center [367, 151] width 734 height 237
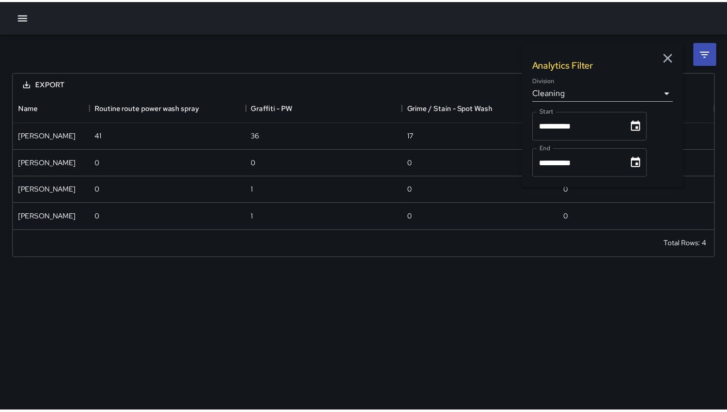
scroll to position [620, 693]
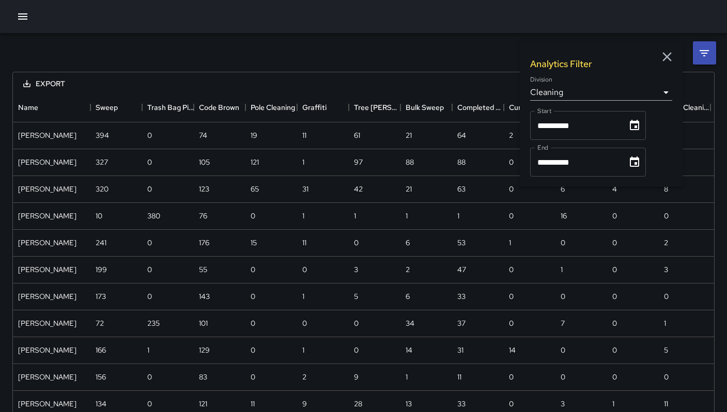
click at [635, 127] on icon "Choose date, selected date is Sep 1, 2025" at bounding box center [634, 125] width 12 height 12
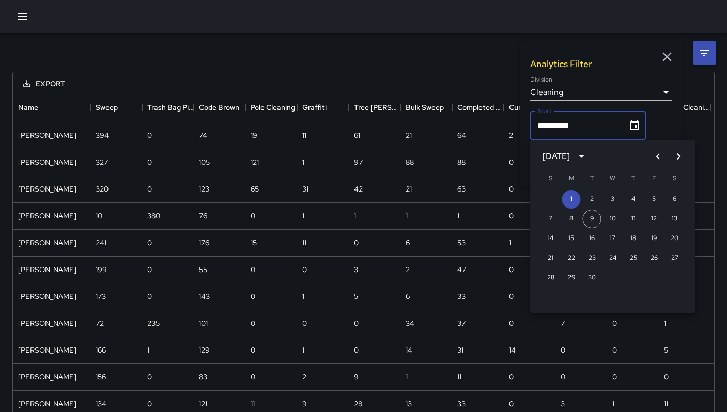
click at [660, 159] on icon "Previous month" at bounding box center [658, 156] width 12 height 12
click at [550, 295] on button "31" at bounding box center [550, 297] width 19 height 19
type input "**********"
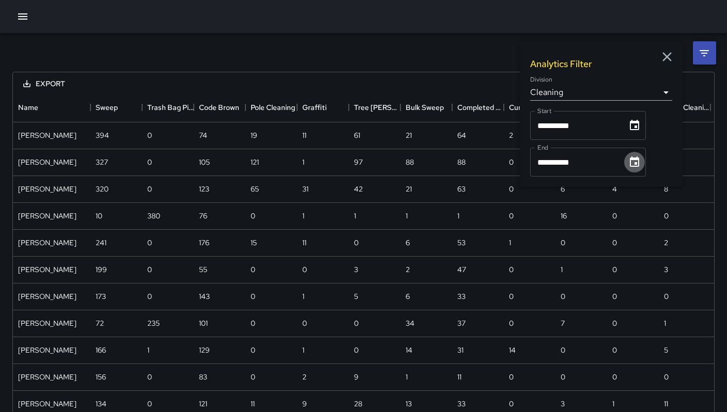
click at [639, 160] on icon "Choose date, selected date is Sep 30, 2025" at bounding box center [633, 161] width 9 height 10
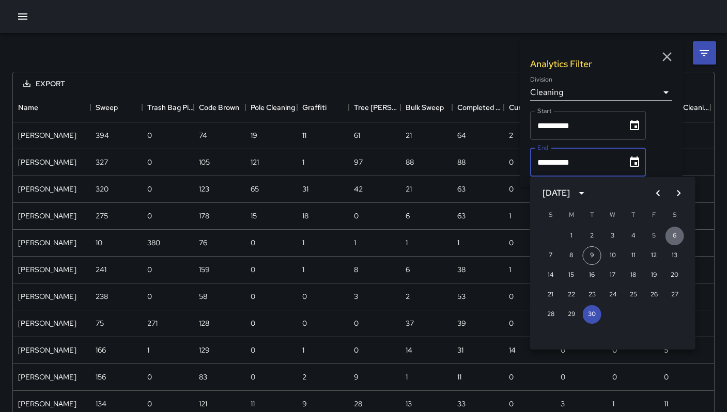
click at [672, 234] on button "6" at bounding box center [674, 236] width 19 height 19
type input "**********"
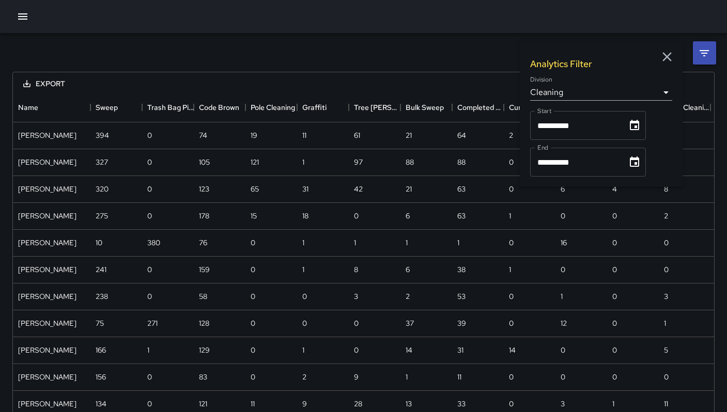
click at [388, 60] on div "**********" at bounding box center [363, 393] width 727 height 720
click at [81, 106] on icon "Menu" at bounding box center [82, 107] width 10 height 10
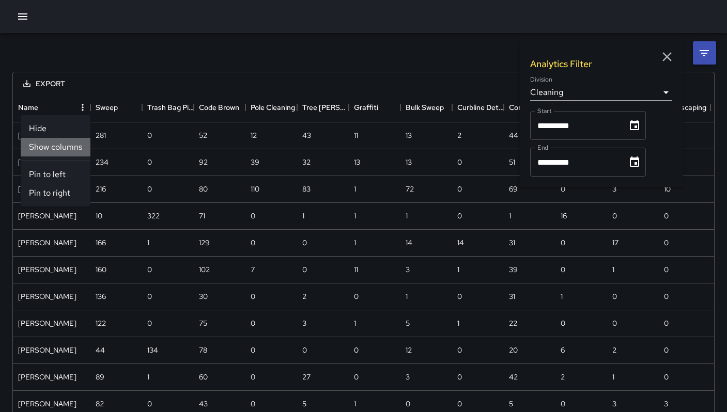
click at [60, 146] on li "Show columns" at bounding box center [56, 147] width 70 height 19
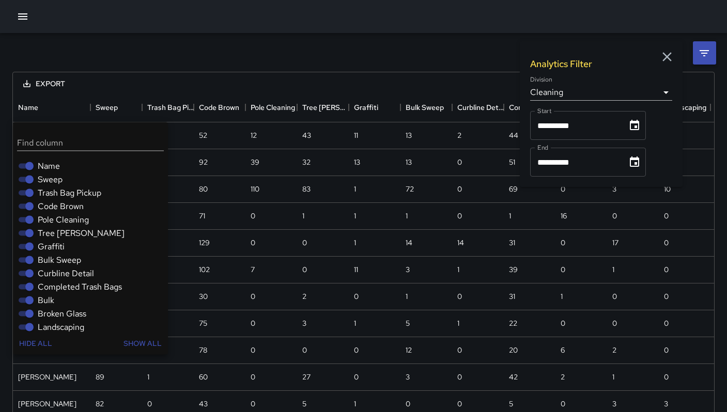
click at [52, 181] on span "Sweep" at bounding box center [50, 180] width 25 height 12
click at [50, 192] on span "Trash Bag Pickup" at bounding box center [70, 193] width 64 height 12
click at [51, 202] on span "Code Brown" at bounding box center [61, 206] width 46 height 12
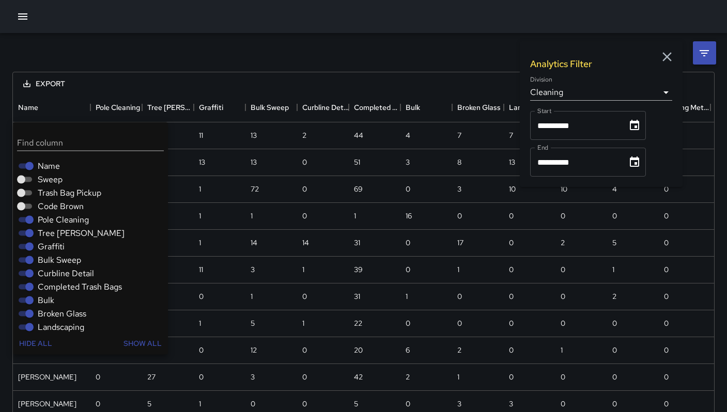
click at [43, 232] on span "Tree [PERSON_NAME]" at bounding box center [81, 233] width 87 height 12
click at [46, 250] on span "Graffiti" at bounding box center [51, 247] width 27 height 12
click at [48, 262] on span "Bulk Sweep" at bounding box center [59, 260] width 43 height 12
click at [49, 274] on span "Curbline Detail" at bounding box center [66, 273] width 56 height 12
click at [42, 286] on span "Completed Trash Bags" at bounding box center [80, 287] width 84 height 12
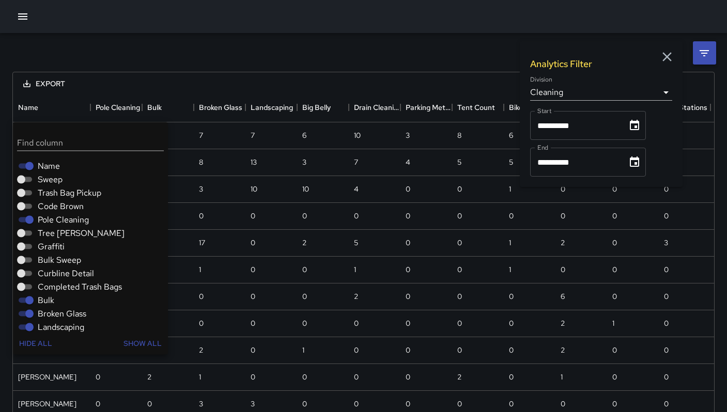
drag, startPoint x: 44, startPoint y: 297, endPoint x: 43, endPoint y: 305, distance: 7.8
click at [44, 298] on span "Bulk" at bounding box center [46, 300] width 17 height 12
click at [43, 315] on span "Broken Glass" at bounding box center [62, 314] width 49 height 12
click at [51, 324] on span "Landscaping" at bounding box center [61, 327] width 46 height 12
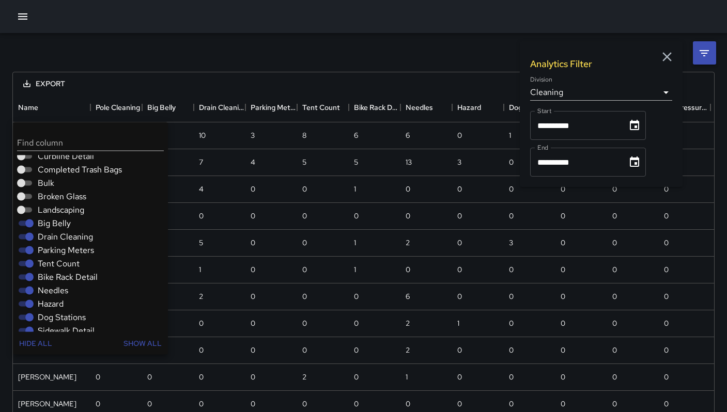
scroll to position [162, 0]
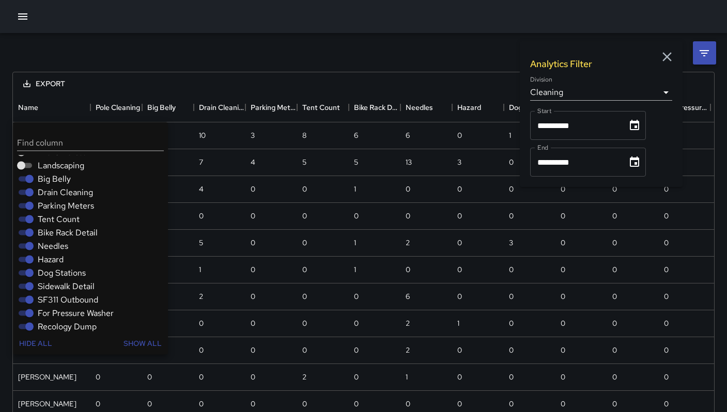
click at [54, 179] on span "Big Belly" at bounding box center [54, 179] width 33 height 12
drag, startPoint x: 55, startPoint y: 193, endPoint x: 56, endPoint y: 198, distance: 5.8
click at [55, 193] on span "Drain Cleaning" at bounding box center [65, 192] width 55 height 12
click at [58, 205] on span "Parking Meters" at bounding box center [66, 206] width 56 height 12
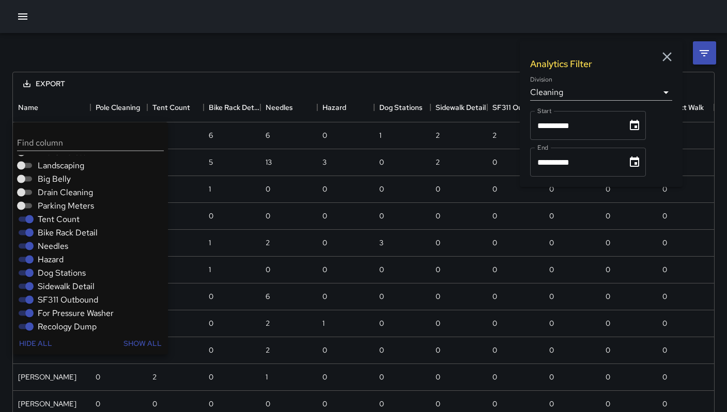
drag, startPoint x: 57, startPoint y: 219, endPoint x: 58, endPoint y: 228, distance: 8.8
click at [57, 219] on span "Tent Count" at bounding box center [59, 219] width 42 height 12
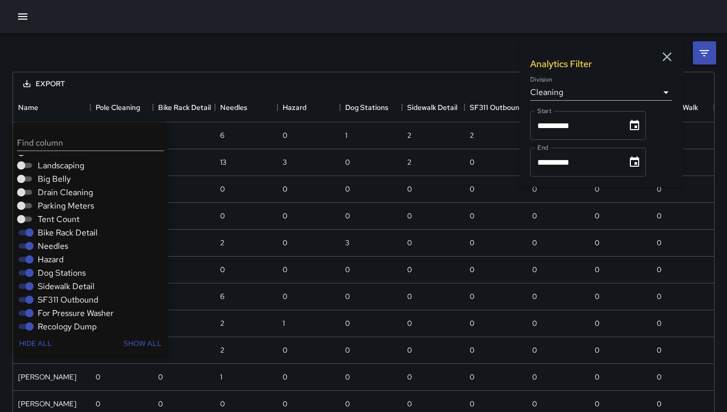
click at [60, 233] on span "Bike Rack Detail" at bounding box center [68, 233] width 60 height 12
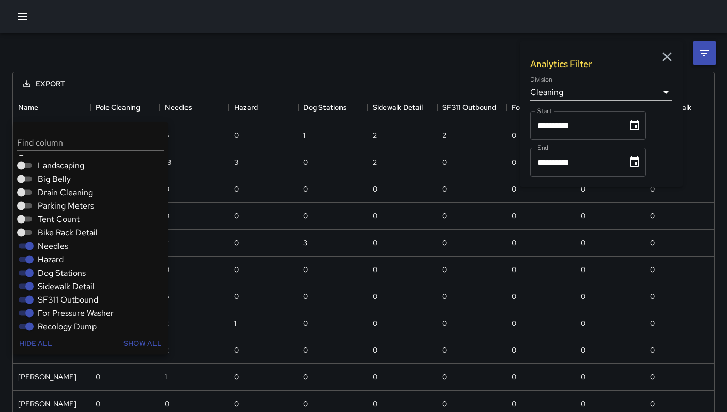
click at [61, 247] on span "Needles" at bounding box center [53, 246] width 30 height 12
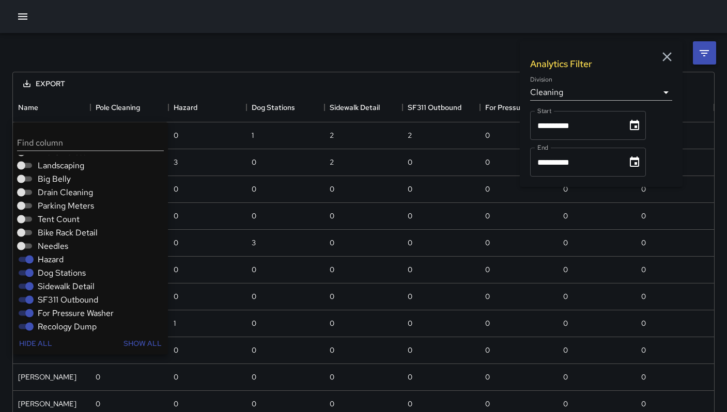
click at [64, 263] on div "Hazard" at bounding box center [92, 259] width 151 height 13
click at [54, 260] on span "Hazard" at bounding box center [51, 260] width 26 height 12
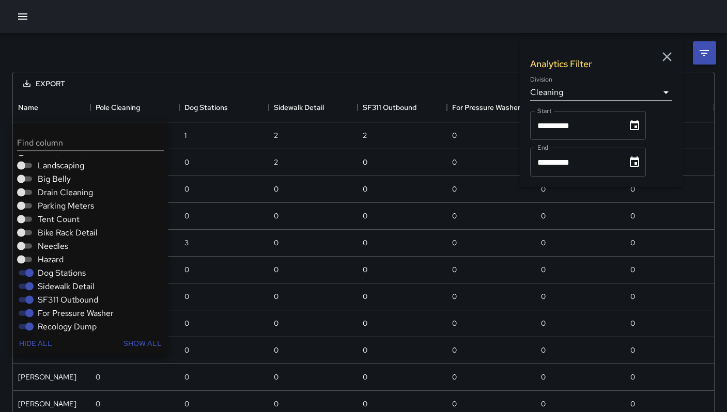
click at [56, 272] on span "Dog Stations" at bounding box center [62, 273] width 48 height 12
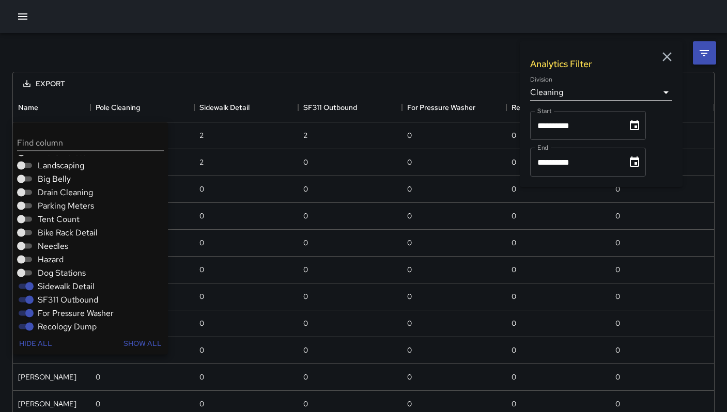
click at [60, 287] on span "Sidewalk Detail" at bounding box center [66, 286] width 57 height 12
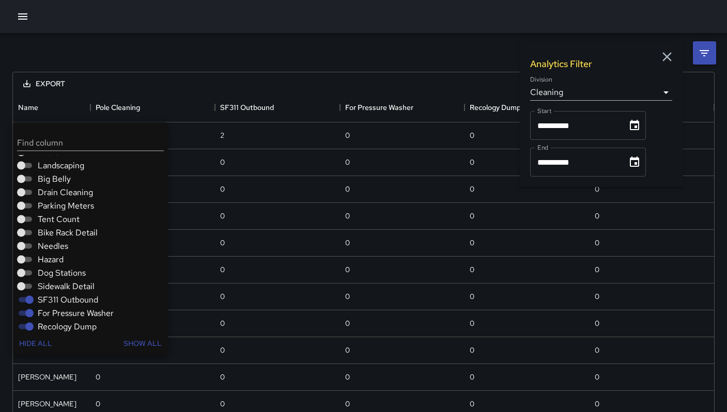
click at [64, 299] on span "SF311 Outbound" at bounding box center [68, 300] width 60 height 12
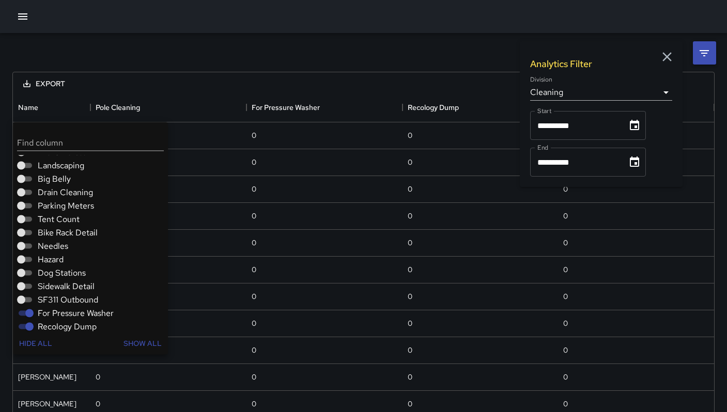
click at [66, 313] on span "For Pressure Washer" at bounding box center [76, 313] width 76 height 12
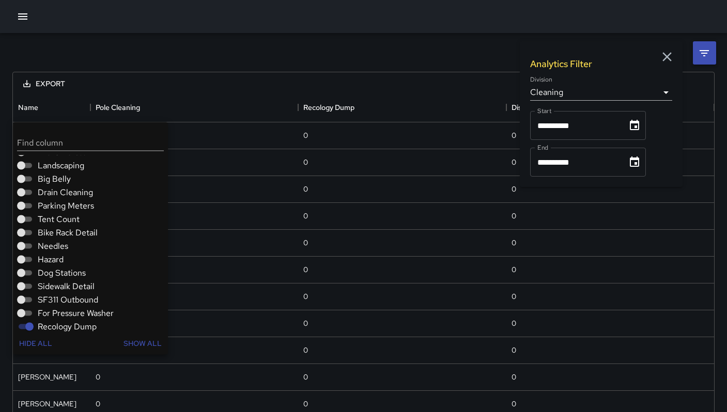
click at [64, 325] on span "Recology Dump" at bounding box center [67, 327] width 59 height 12
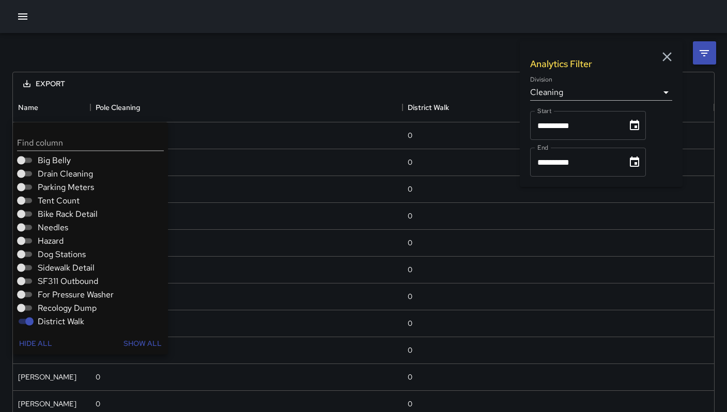
scroll to position [181, 0]
click at [55, 319] on span "District Walk" at bounding box center [61, 321] width 46 height 12
click at [124, 38] on div "**********" at bounding box center [363, 380] width 727 height 694
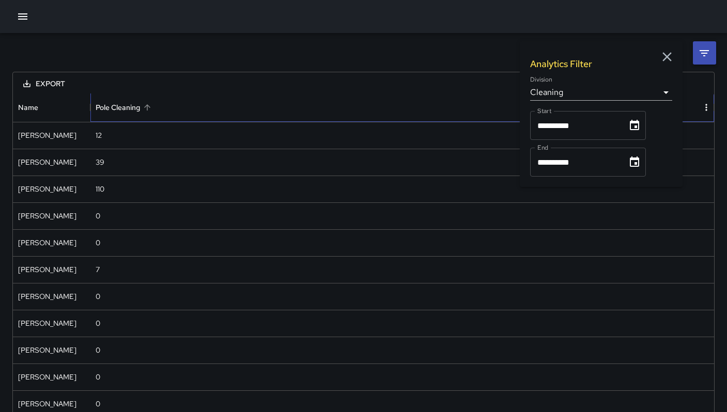
click at [100, 107] on div "Pole Cleaning" at bounding box center [118, 107] width 44 height 29
click at [666, 52] on icon "button" at bounding box center [666, 56] width 15 height 15
click at [705, 48] on icon at bounding box center [704, 53] width 12 height 12
click at [638, 124] on icon "Choose date, selected date is Aug 31, 2025" at bounding box center [634, 125] width 12 height 12
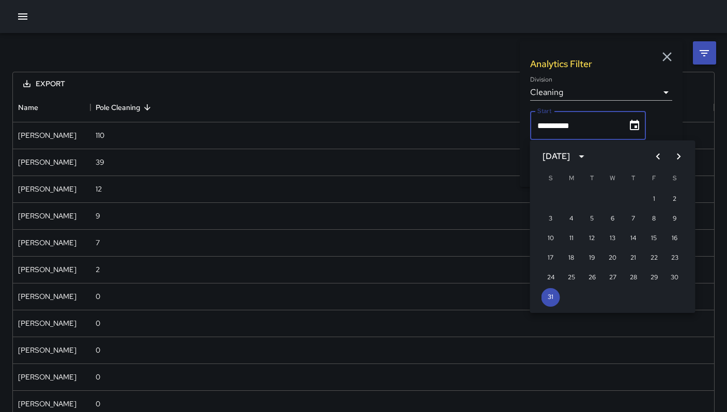
click at [638, 124] on icon "Choose date, selected date is Aug 31, 2025" at bounding box center [634, 125] width 12 height 12
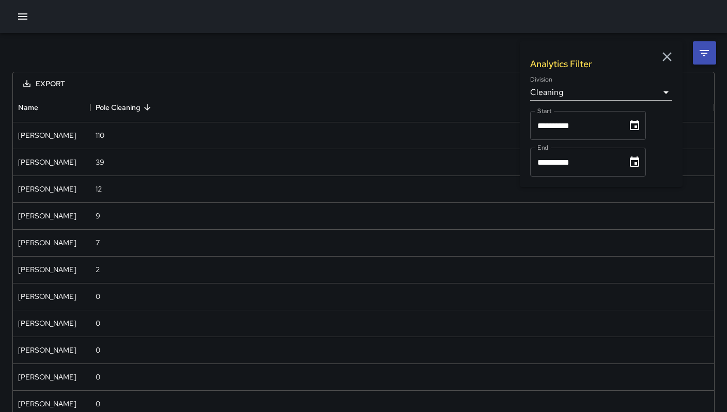
click at [640, 162] on icon "Choose date, selected date is Sep 6, 2025" at bounding box center [634, 162] width 12 height 12
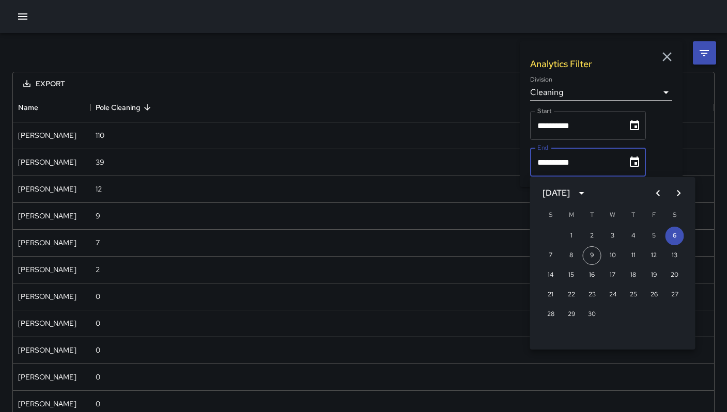
click at [680, 193] on icon "Next month" at bounding box center [678, 193] width 12 height 12
click at [665, 57] on icon "button" at bounding box center [666, 56] width 9 height 9
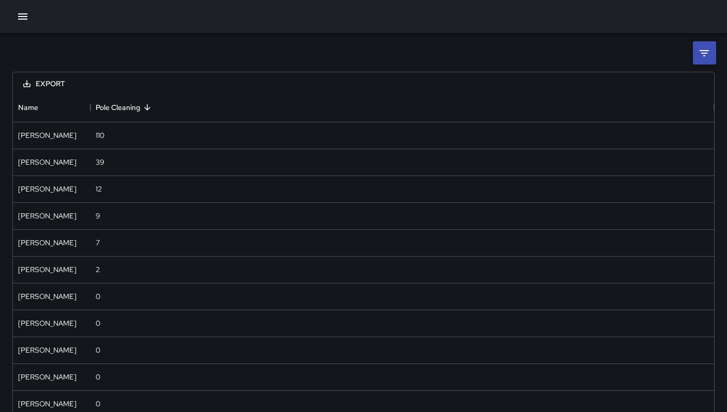
click at [26, 17] on icon "button" at bounding box center [23, 16] width 12 height 12
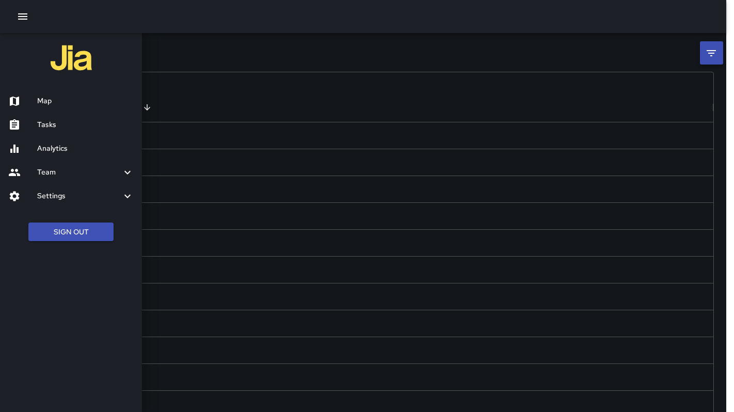
click at [238, 58] on div at bounding box center [367, 206] width 734 height 412
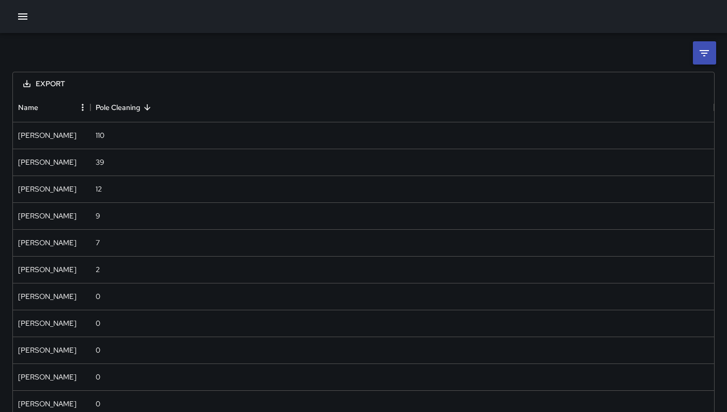
click at [84, 111] on div "Name" at bounding box center [90, 107] width 12 height 29
click at [81, 107] on icon "Menu" at bounding box center [82, 107] width 10 height 10
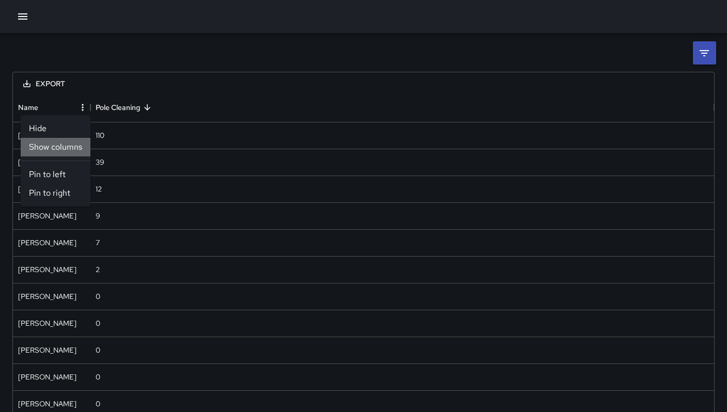
click at [71, 148] on li "Show columns" at bounding box center [56, 147] width 70 height 19
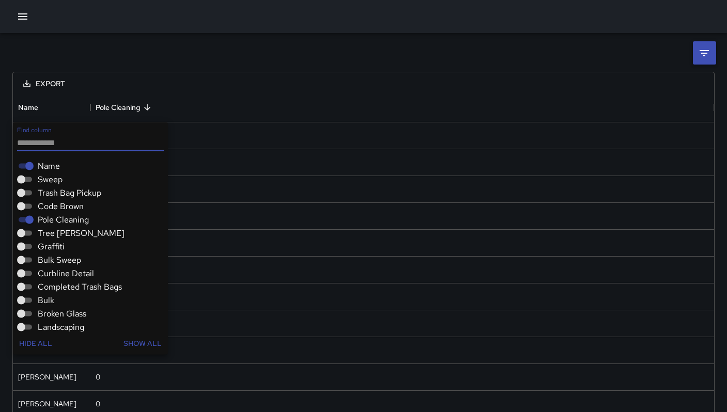
click at [146, 343] on button "Show all" at bounding box center [142, 343] width 46 height 19
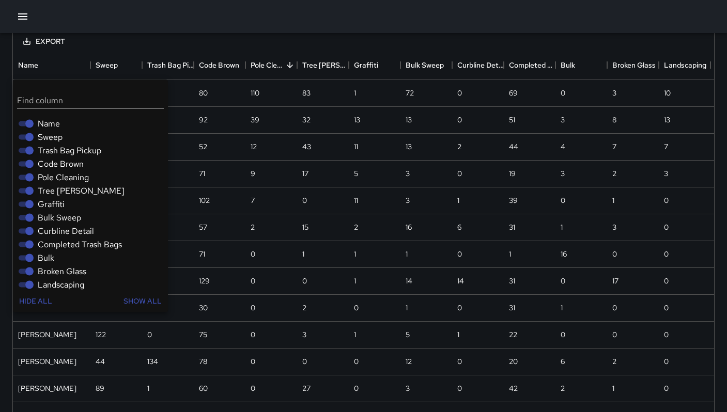
scroll to position [0, 0]
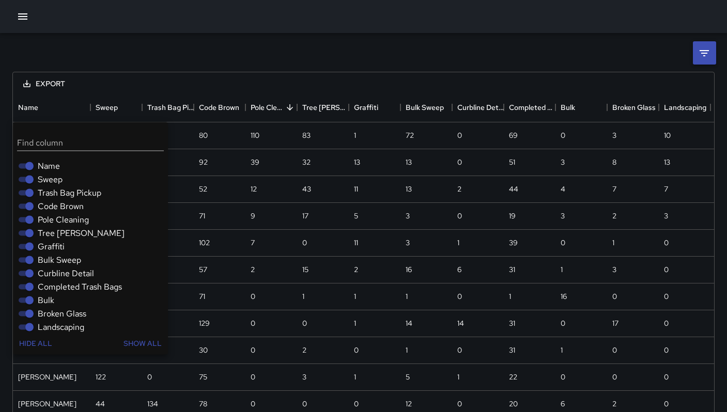
click at [246, 61] on div "Export Name Sweep Trash Bag Pickup Code Brown Pole Cleaning Tree [PERSON_NAME] …" at bounding box center [363, 380] width 727 height 694
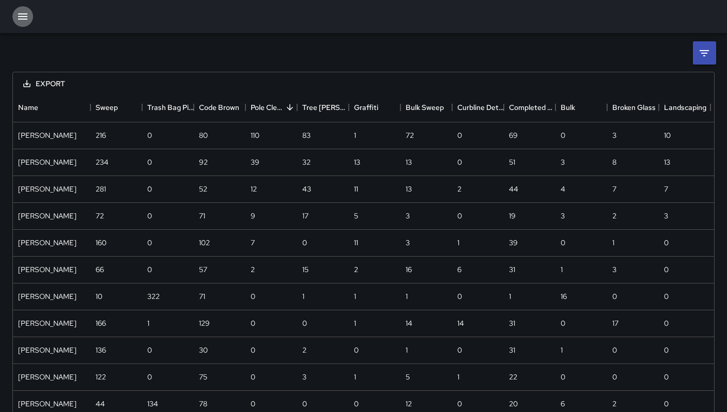
click at [22, 18] on icon "button" at bounding box center [23, 16] width 12 height 12
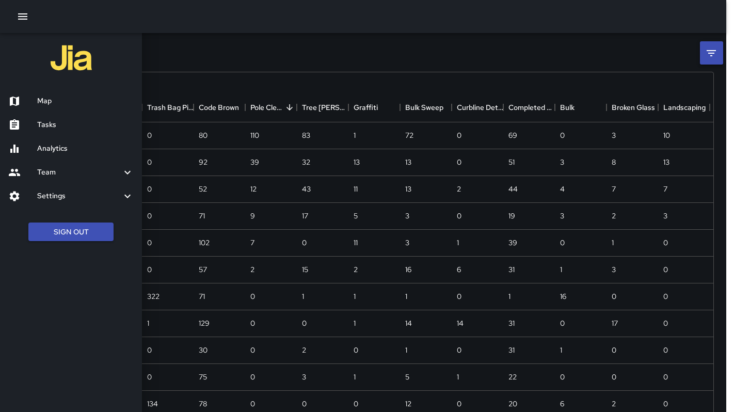
click at [52, 172] on h6 "Team" at bounding box center [79, 172] width 84 height 11
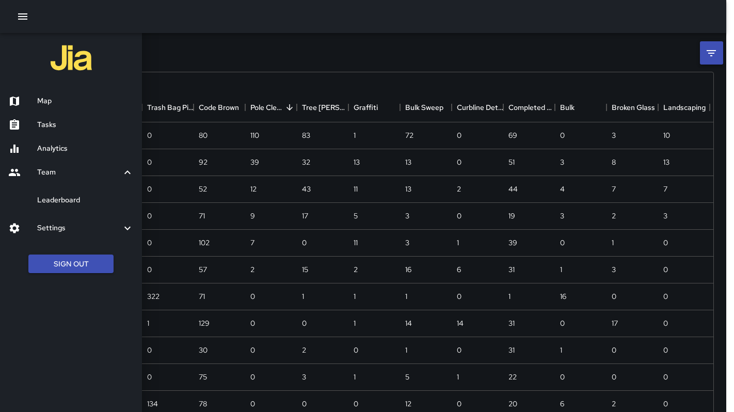
click at [63, 201] on h6 "Leaderboard" at bounding box center [85, 200] width 97 height 11
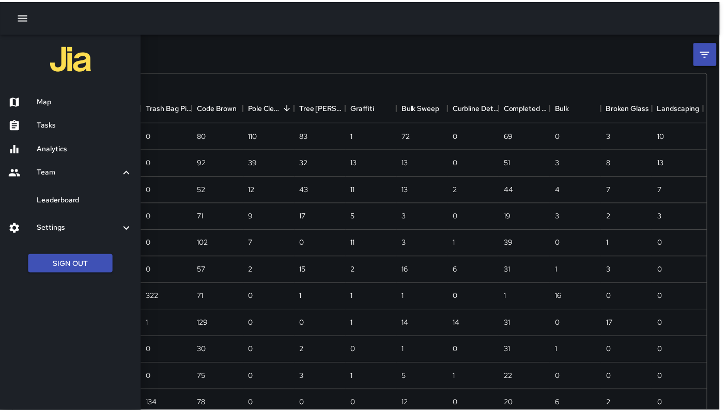
scroll to position [8, 8]
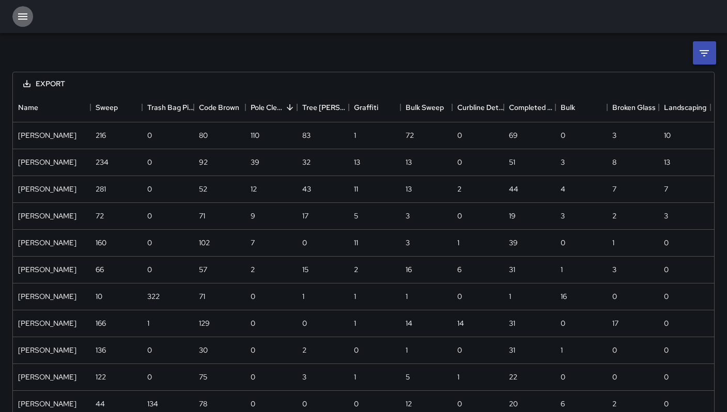
click at [19, 23] on button "button" at bounding box center [22, 16] width 21 height 21
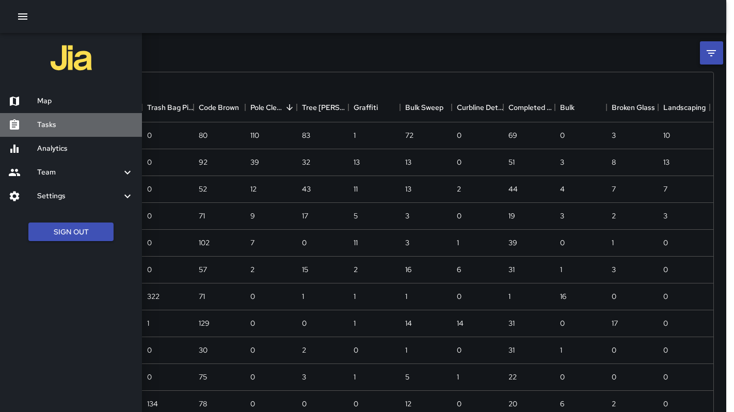
click at [35, 127] on div at bounding box center [22, 125] width 29 height 12
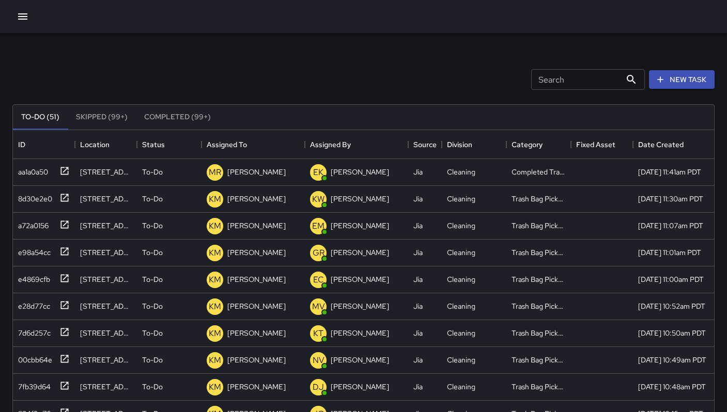
scroll to position [430, 693]
click at [33, 177] on div "aa1a0a50" at bounding box center [42, 170] width 56 height 17
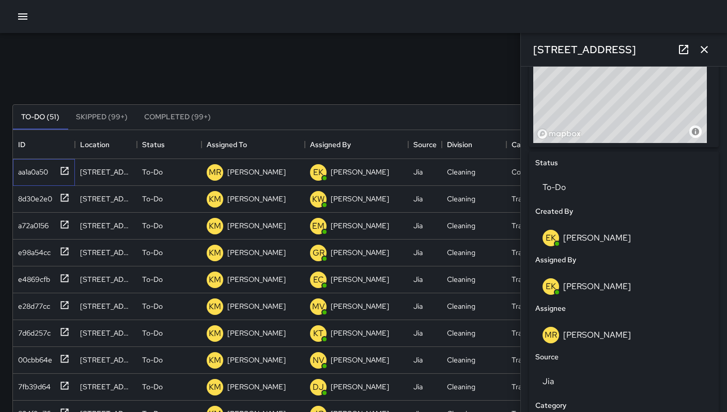
scroll to position [578, 0]
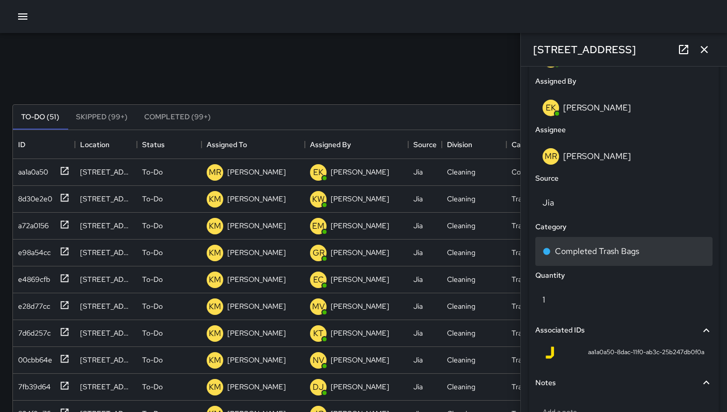
click at [573, 258] on p "Completed Trash Bags" at bounding box center [597, 251] width 84 height 12
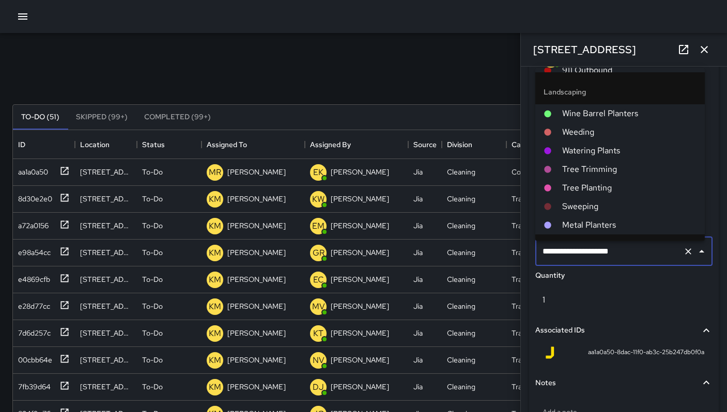
scroll to position [633, 0]
click at [407, 91] on div "To-Do (51) Skipped (99+) Completed (99+) ID Location Status Assigned To Assigne…" at bounding box center [363, 350] width 702 height 520
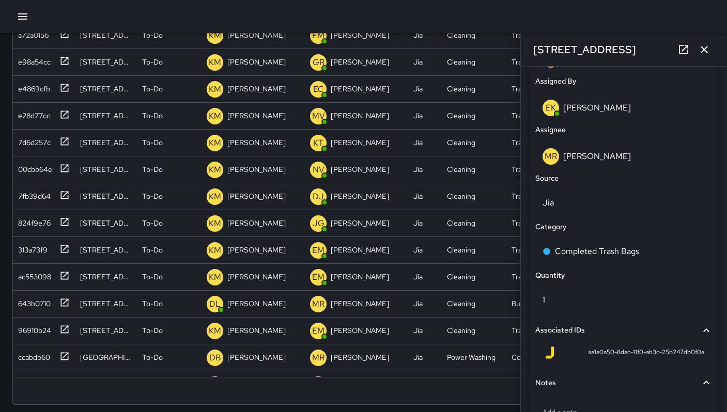
scroll to position [198, 0]
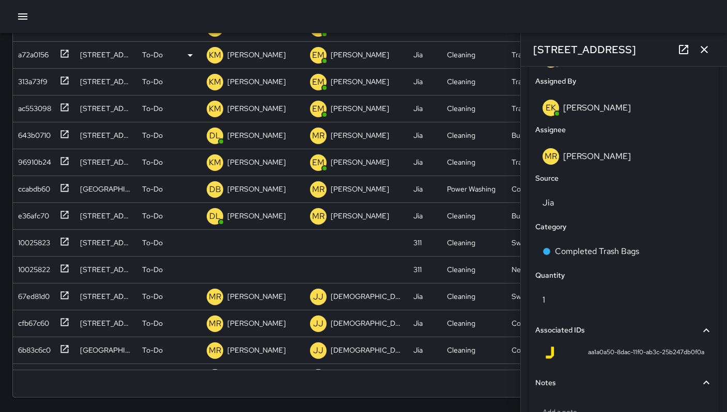
click at [705, 49] on icon "button" at bounding box center [703, 49] width 7 height 7
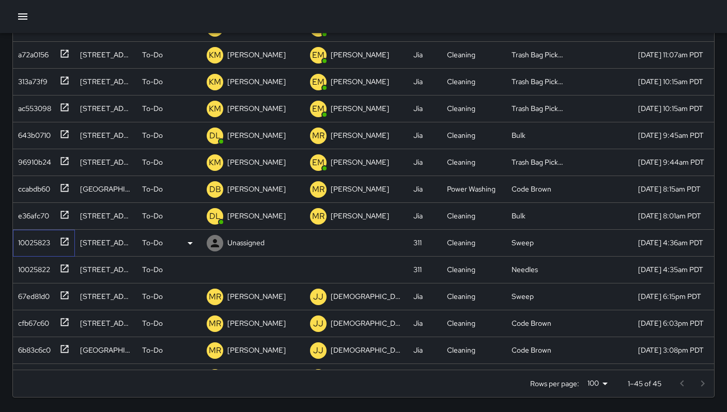
click at [34, 240] on div "10025823" at bounding box center [32, 240] width 36 height 14
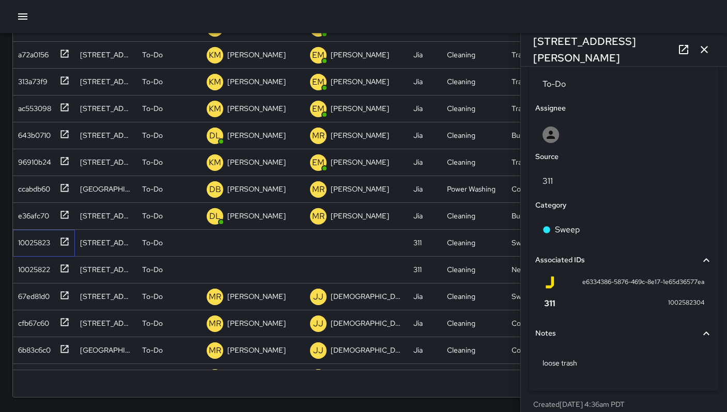
scroll to position [502, 0]
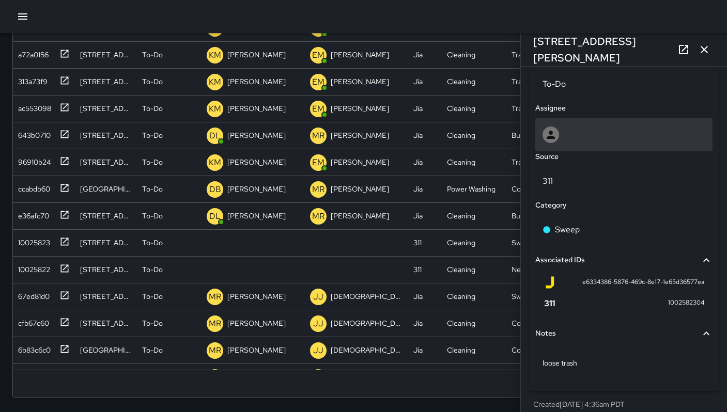
click at [572, 143] on div at bounding box center [623, 135] width 163 height 17
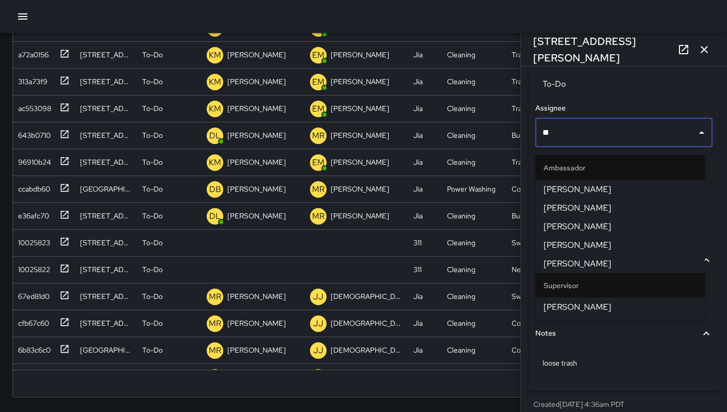
type input "***"
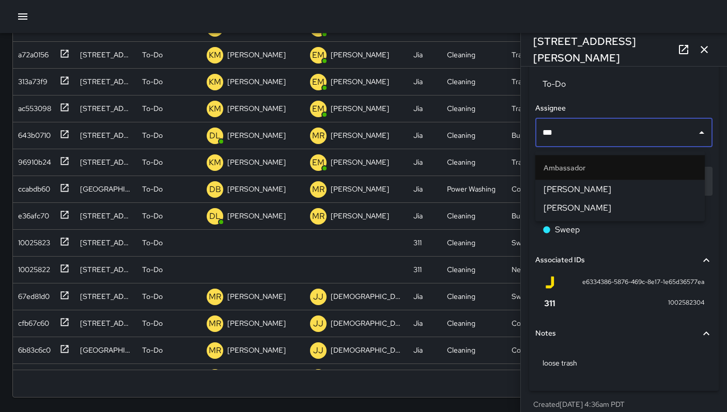
click at [572, 194] on span "[PERSON_NAME]" at bounding box center [619, 189] width 153 height 12
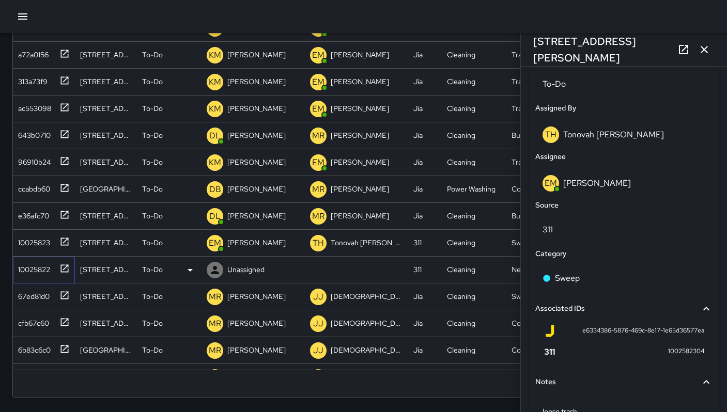
click at [20, 266] on div "10025822" at bounding box center [32, 267] width 36 height 14
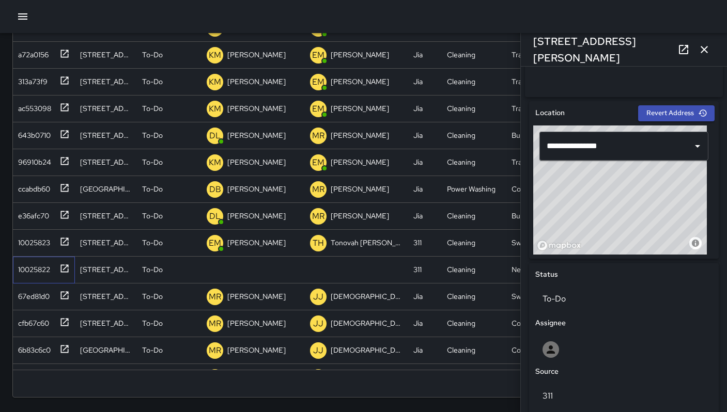
scroll to position [513, 0]
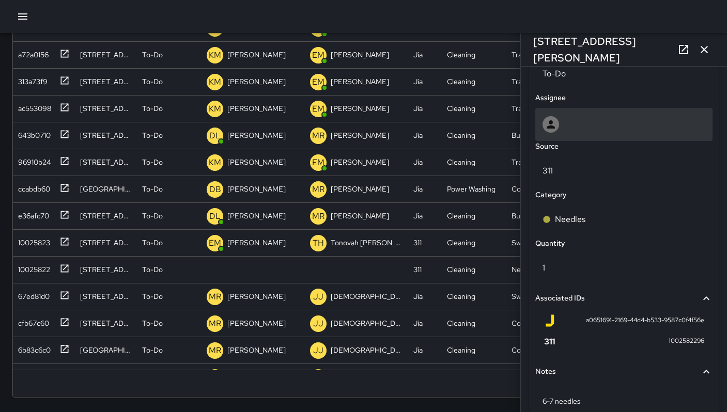
click at [568, 118] on div at bounding box center [623, 124] width 177 height 33
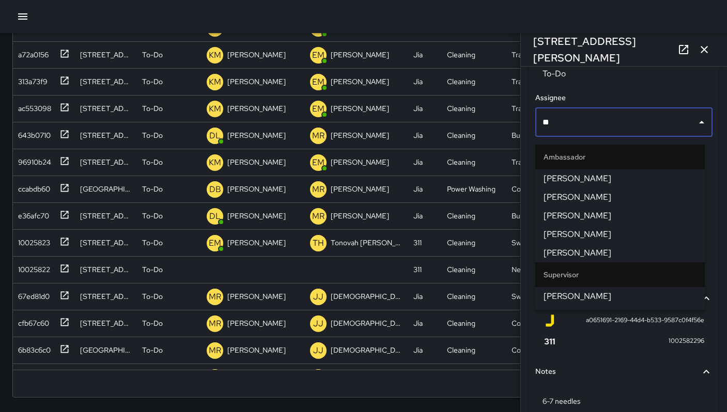
type input "***"
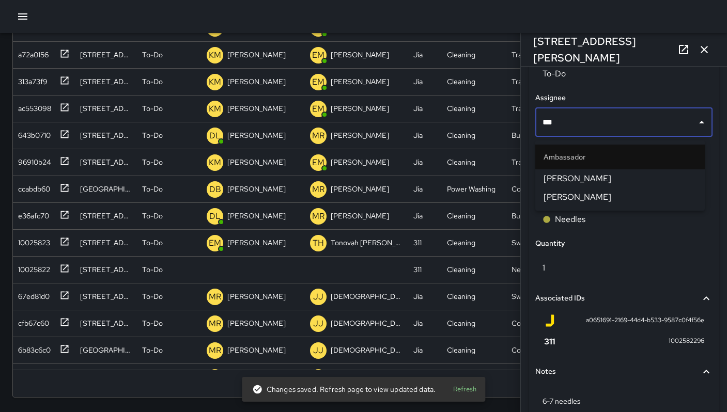
click at [567, 177] on span "[PERSON_NAME]" at bounding box center [619, 178] width 153 height 12
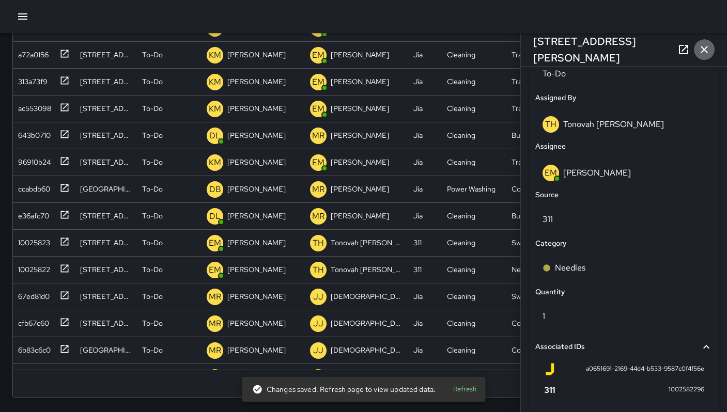
click at [701, 51] on icon "button" at bounding box center [703, 49] width 7 height 7
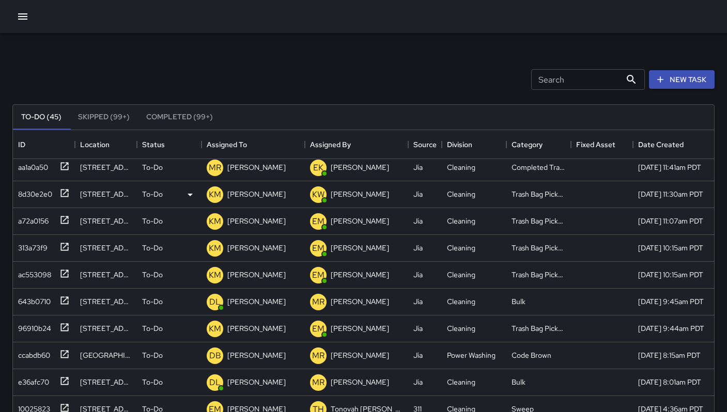
scroll to position [0, 0]
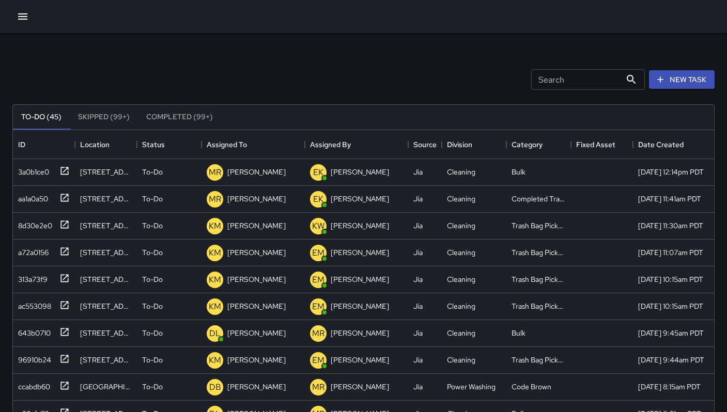
drag, startPoint x: 125, startPoint y: 80, endPoint x: 119, endPoint y: 71, distance: 10.7
click at [121, 73] on div "Search Search New Task" at bounding box center [363, 80] width 706 height 54
click at [13, 15] on button "button" at bounding box center [22, 16] width 21 height 21
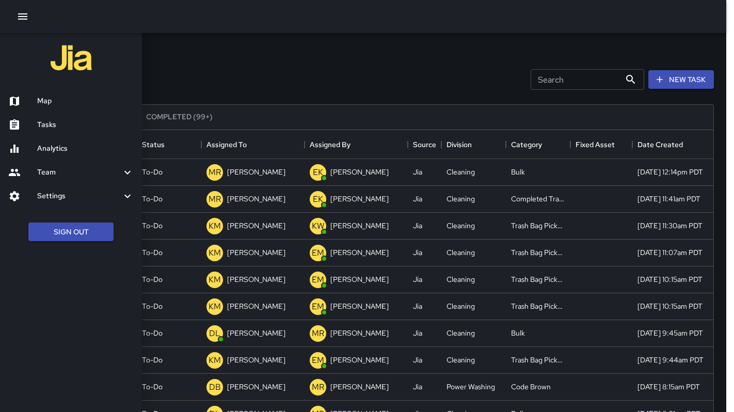
click at [75, 98] on h6 "Map" at bounding box center [85, 101] width 97 height 11
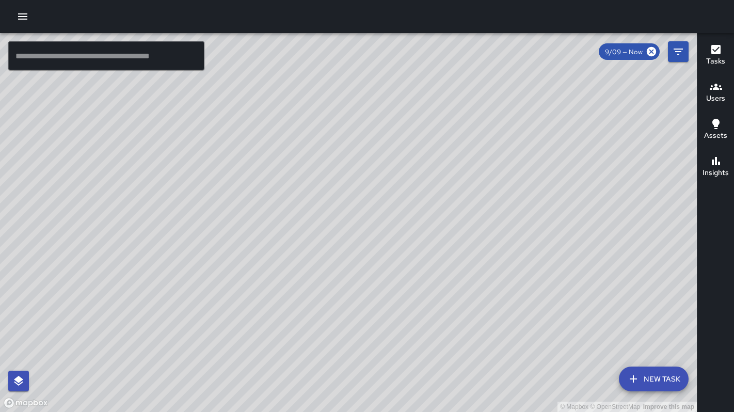
click at [127, 61] on input "text" at bounding box center [106, 55] width 196 height 29
click at [29, 15] on button "button" at bounding box center [22, 16] width 21 height 21
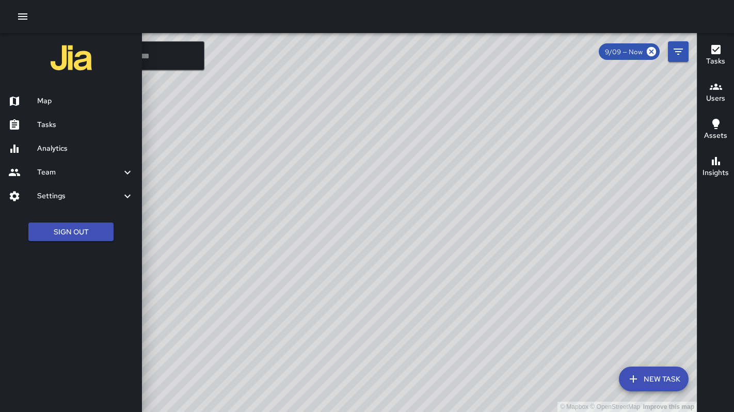
click at [64, 122] on h6 "Tasks" at bounding box center [85, 124] width 97 height 11
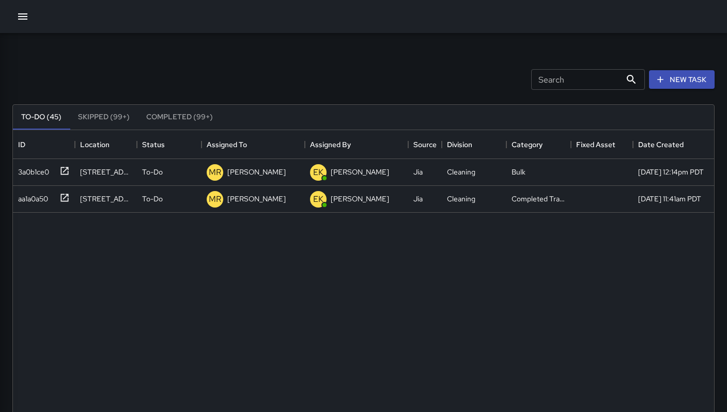
scroll to position [430, 693]
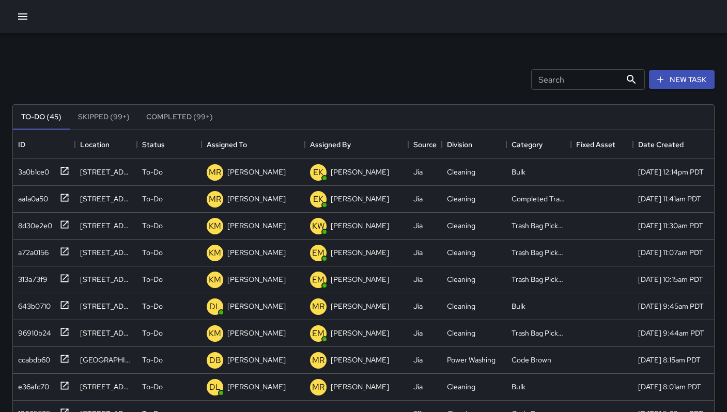
click at [541, 81] on input "Search" at bounding box center [576, 79] width 90 height 21
type input "****"
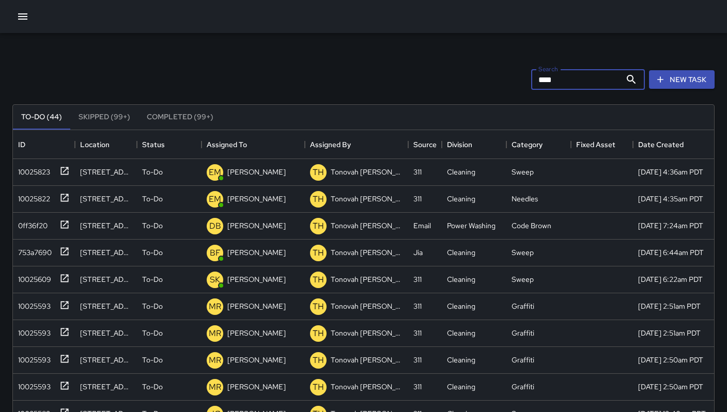
drag, startPoint x: 559, startPoint y: 84, endPoint x: 458, endPoint y: 91, distance: 102.0
click at [466, 91] on div "Search **** Search New Task To-Do (44) Skipped (99+) Completed (99+) ID Locatio…" at bounding box center [363, 325] width 702 height 541
drag, startPoint x: 560, startPoint y: 76, endPoint x: 460, endPoint y: 70, distance: 99.9
click at [462, 70] on div "Search **** Search New Task" at bounding box center [363, 80] width 706 height 54
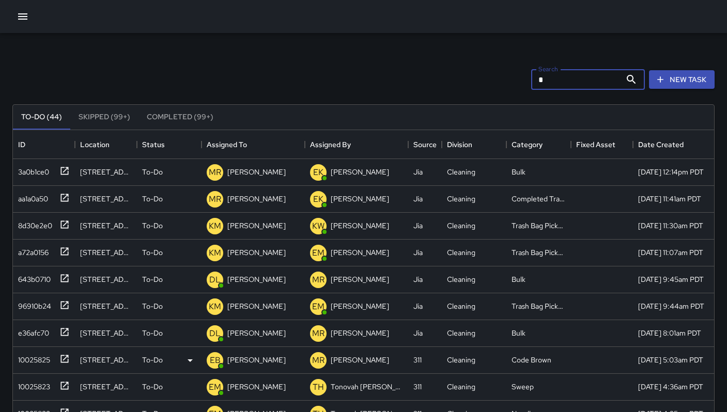
type input "*"
click at [33, 363] on div "10025825" at bounding box center [32, 358] width 36 height 14
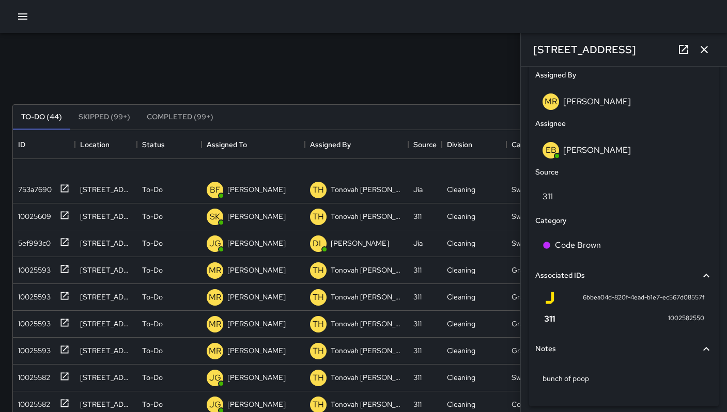
scroll to position [599, 0]
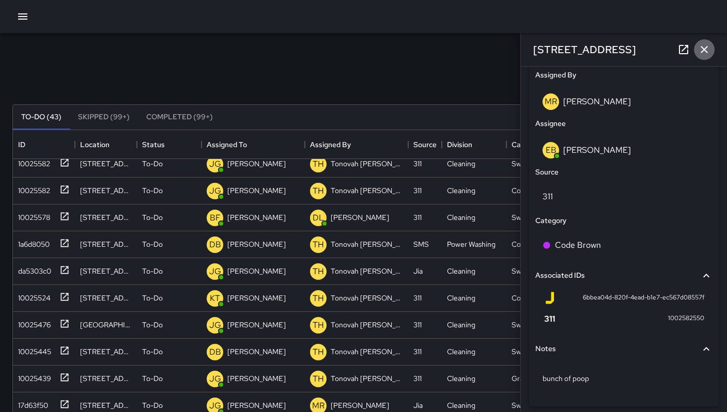
click at [706, 56] on button "button" at bounding box center [704, 49] width 21 height 21
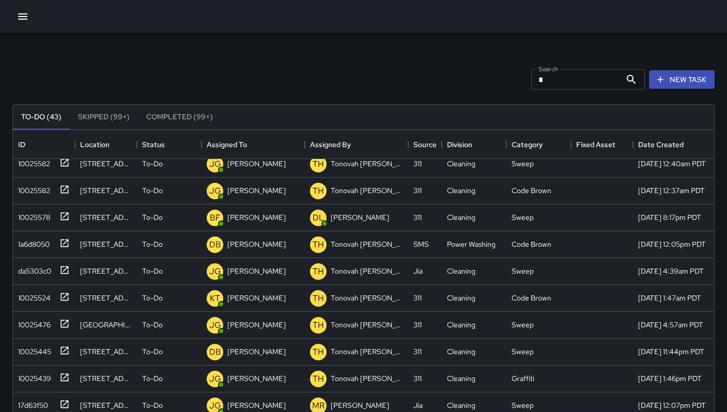
click at [546, 80] on input "*" at bounding box center [576, 79] width 90 height 21
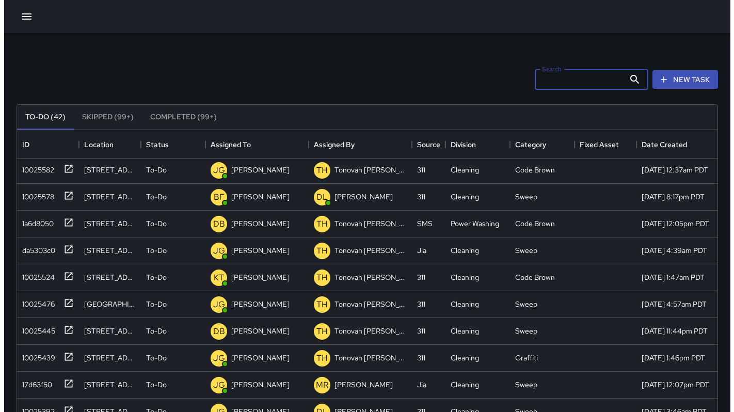
scroll to position [673, 0]
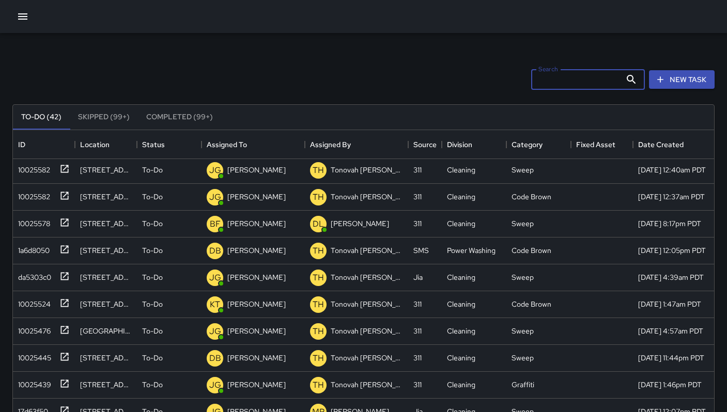
click at [18, 13] on icon "button" at bounding box center [22, 16] width 9 height 6
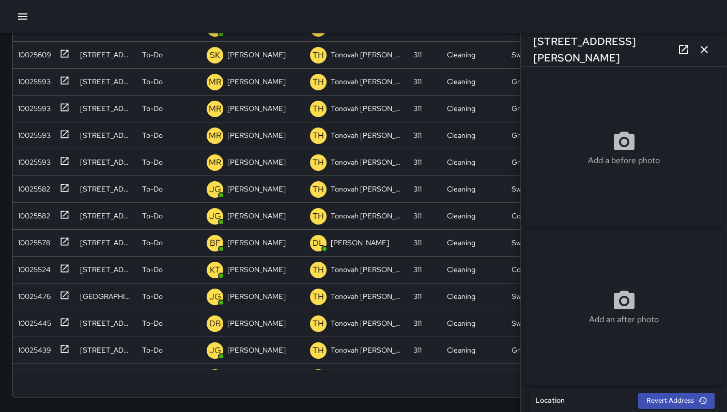
scroll to position [430, 693]
